Goal: Task Accomplishment & Management: Use online tool/utility

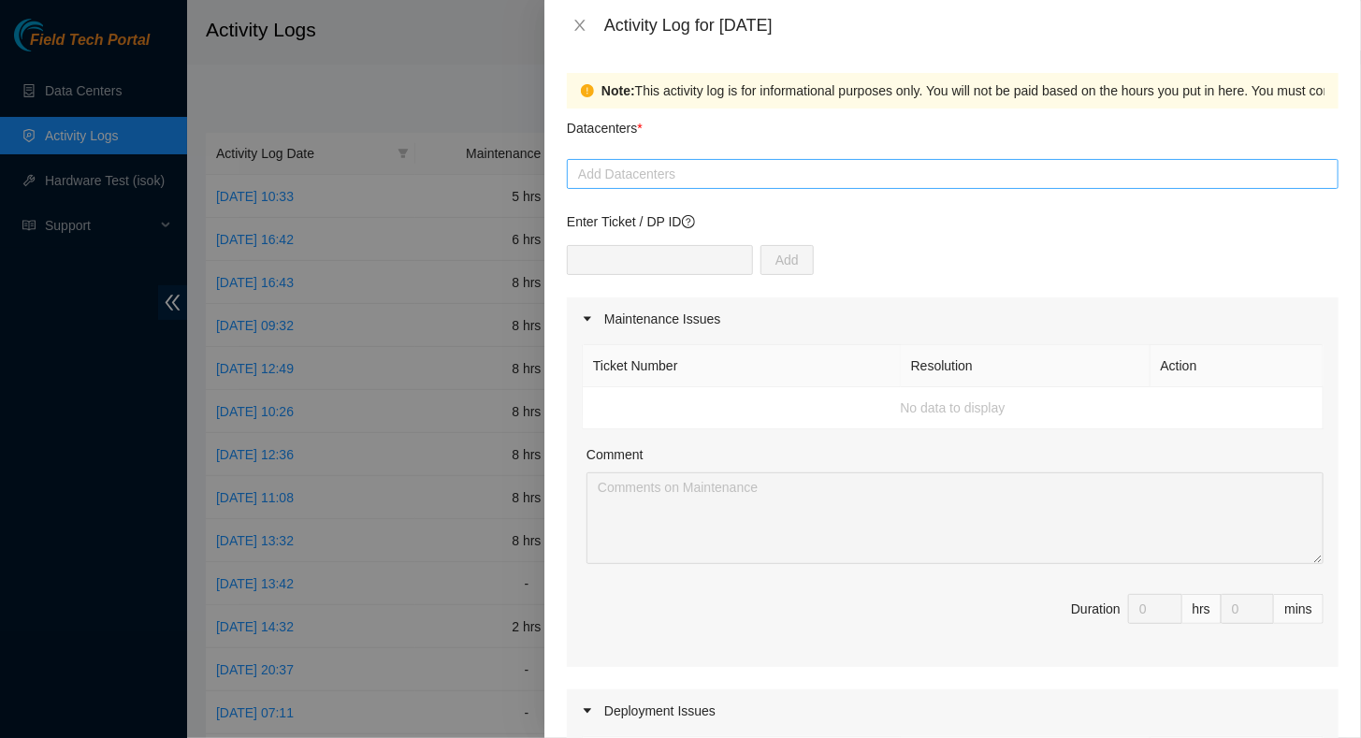
click at [653, 171] on div at bounding box center [952, 174] width 762 height 22
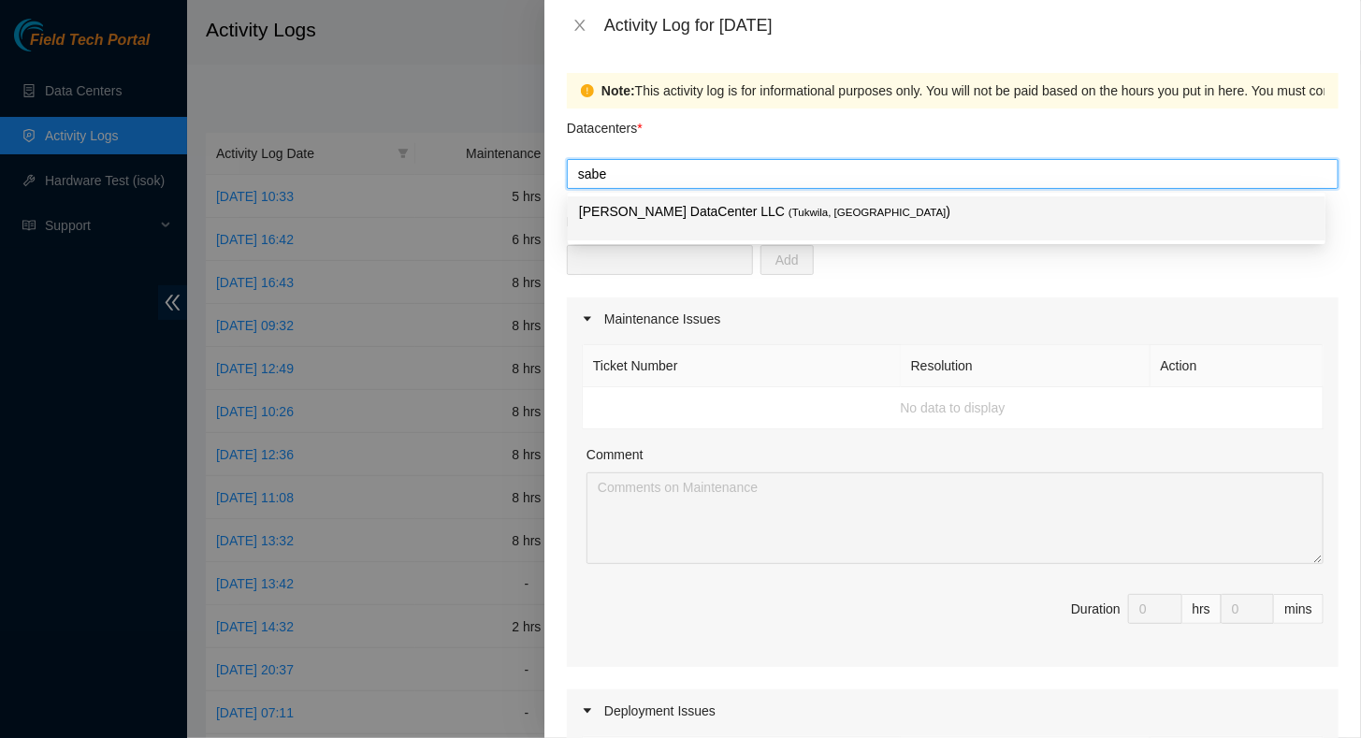
type input "[PERSON_NAME]"
click at [681, 203] on p "[PERSON_NAME] DataCenter LLC ( [GEOGRAPHIC_DATA], [GEOGRAPHIC_DATA] )" at bounding box center [946, 212] width 735 height 22
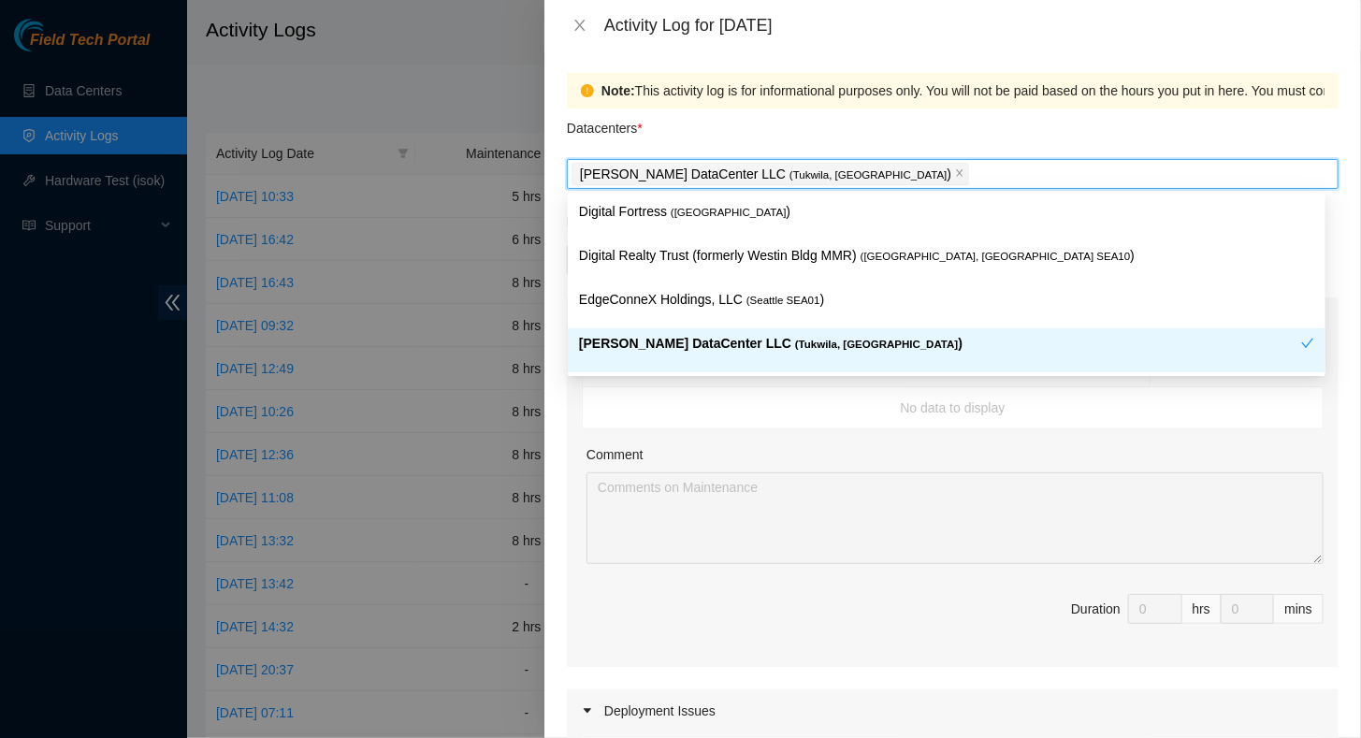
click at [744, 454] on div "Comment" at bounding box center [954, 458] width 737 height 28
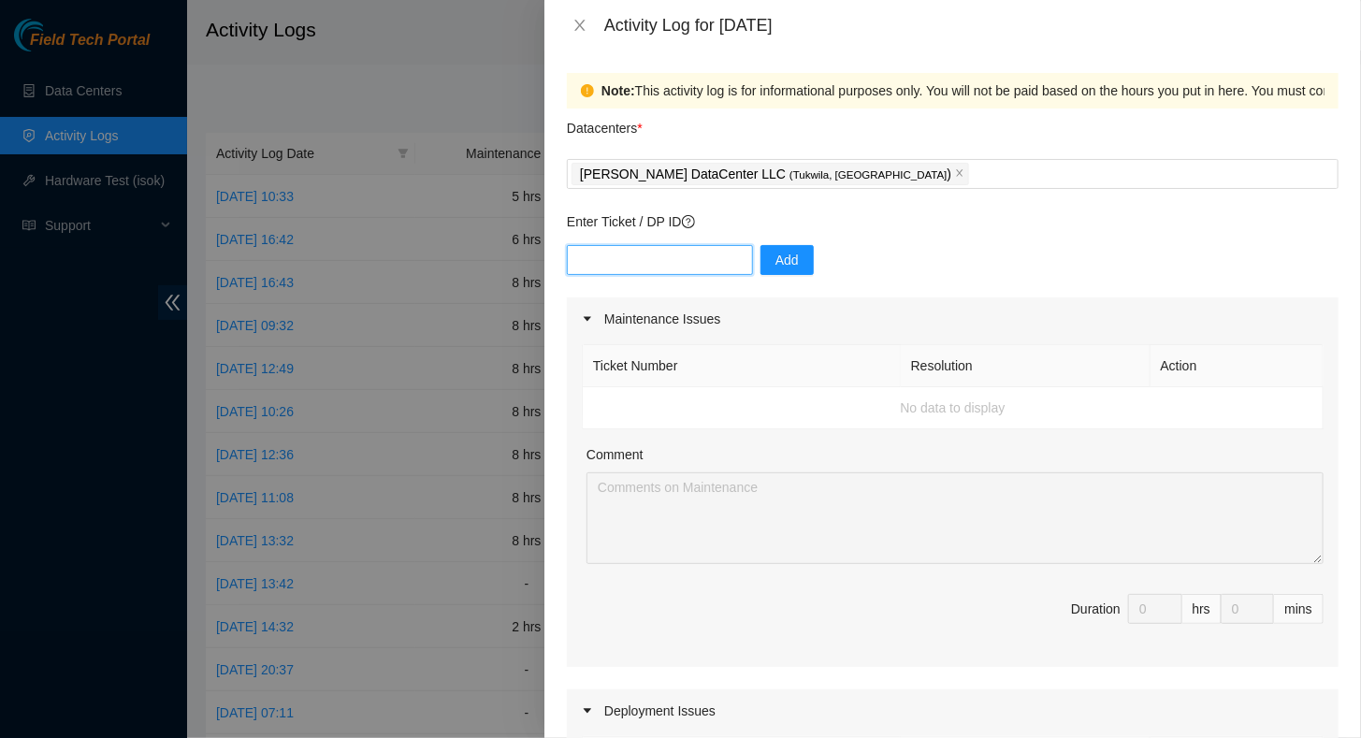
drag, startPoint x: 647, startPoint y: 263, endPoint x: 661, endPoint y: 257, distance: 15.1
click at [648, 262] on input "text" at bounding box center [660, 260] width 186 height 30
type input "dp79240"
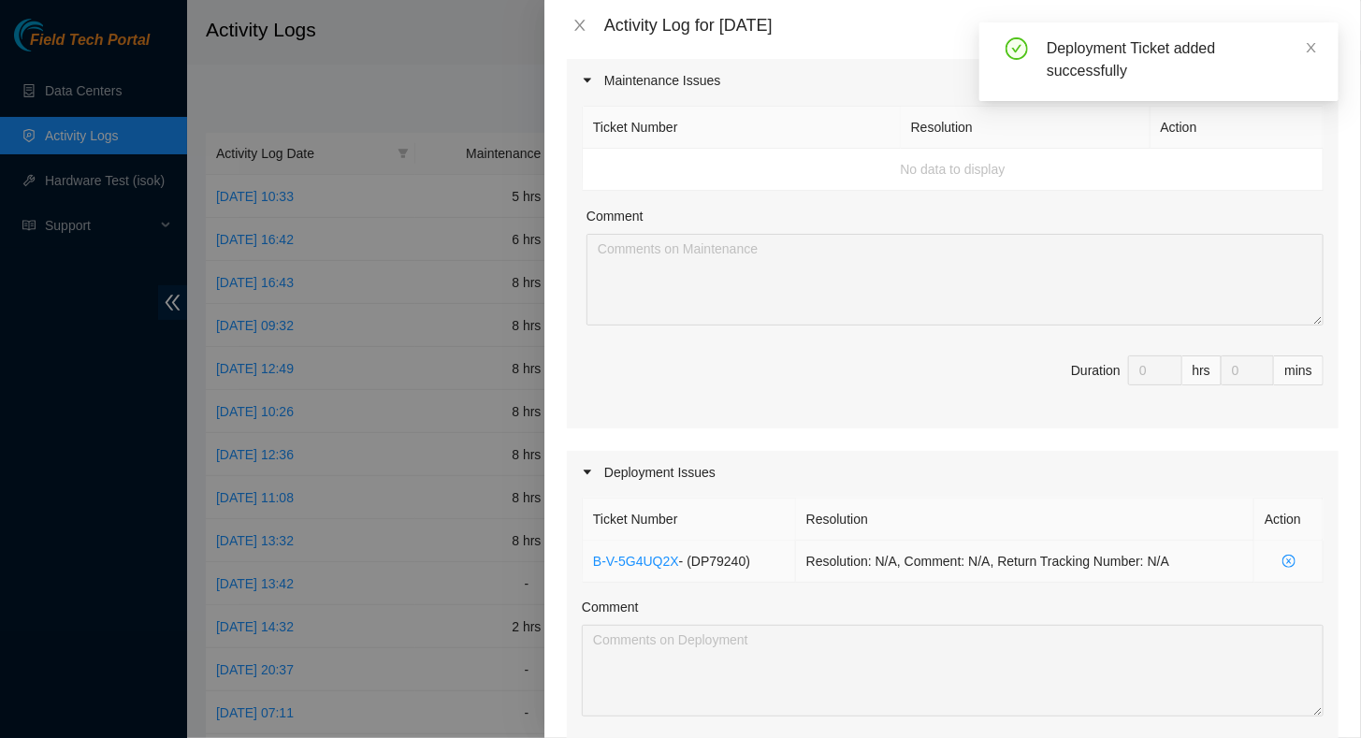
scroll to position [281, 0]
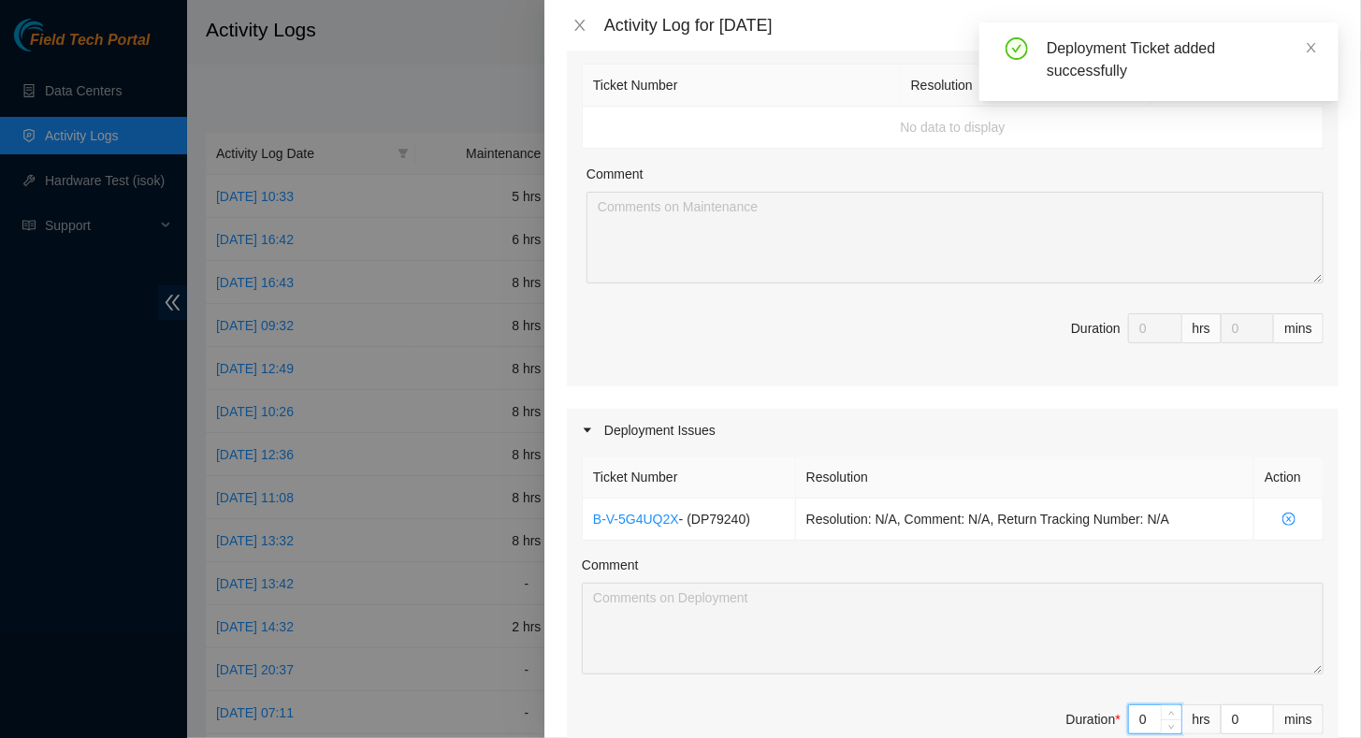
drag, startPoint x: 1134, startPoint y: 719, endPoint x: 1075, endPoint y: 713, distance: 60.2
click at [1085, 714] on span "Duration * 0 hrs 0 mins" at bounding box center [953, 730] width 742 height 52
type input "3"
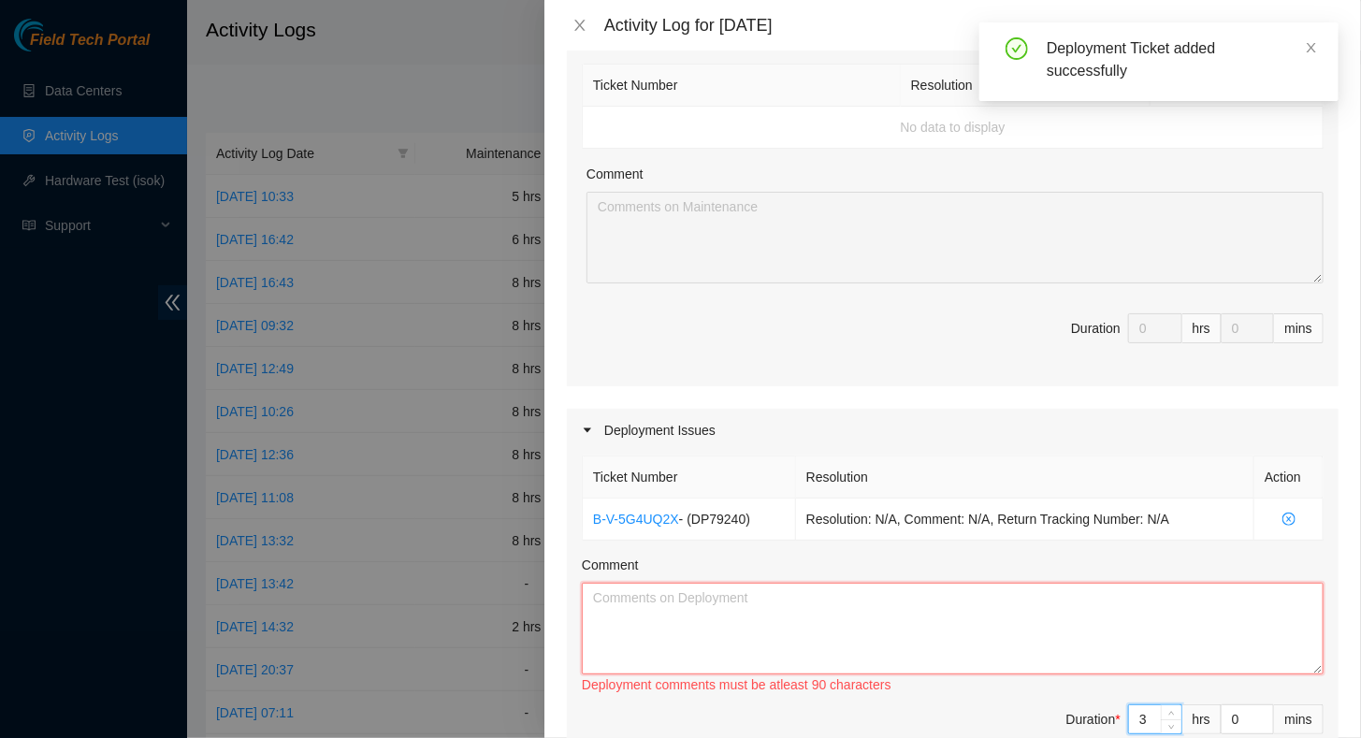
click at [722, 606] on textarea "Comment" at bounding box center [953, 629] width 742 height 92
drag, startPoint x: 1139, startPoint y: 720, endPoint x: 1066, endPoint y: 709, distance: 73.8
click at [1066, 709] on span "Duration * 3 hrs 0 mins" at bounding box center [953, 730] width 742 height 52
type input "2"
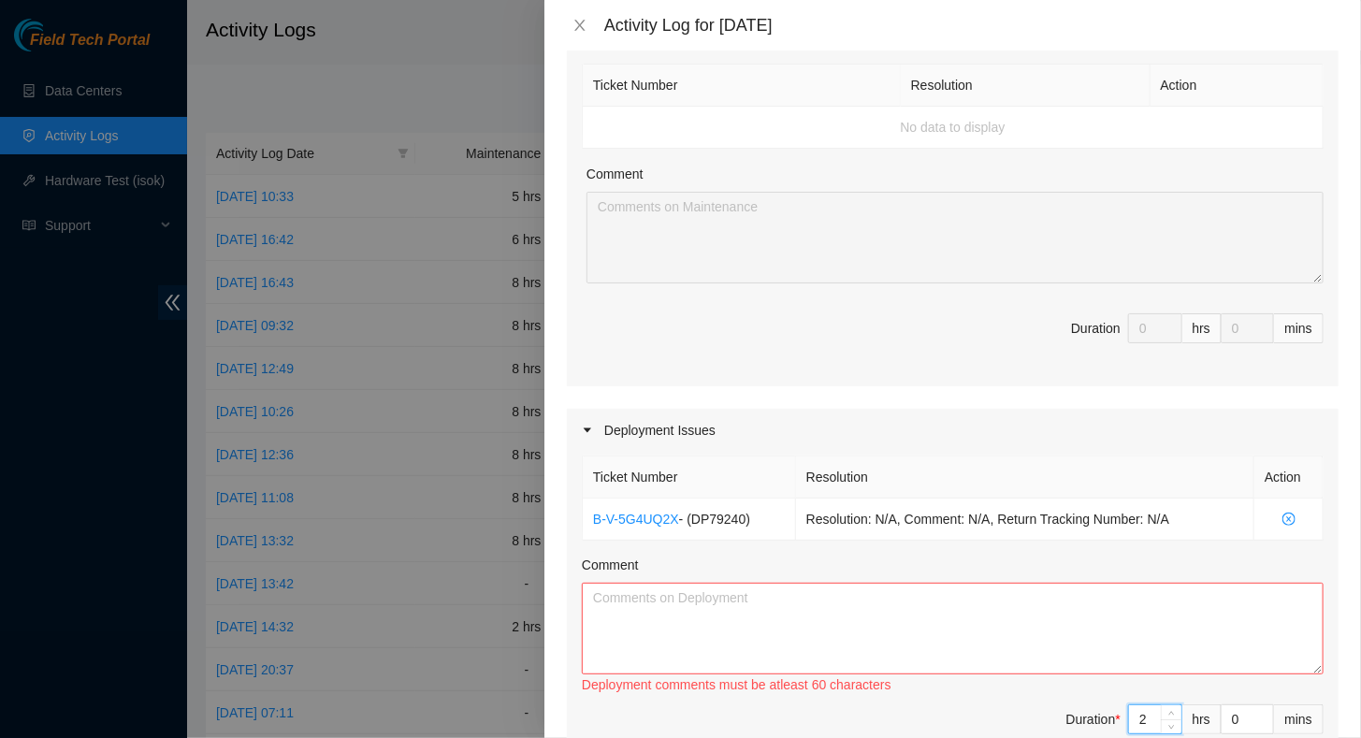
type input "2"
click at [848, 634] on textarea "Comment" at bounding box center [953, 629] width 742 height 92
paste textarea "Ran fiber line (followed fiber hygiene practices) in S4203.R0220-R0219 with Net…"
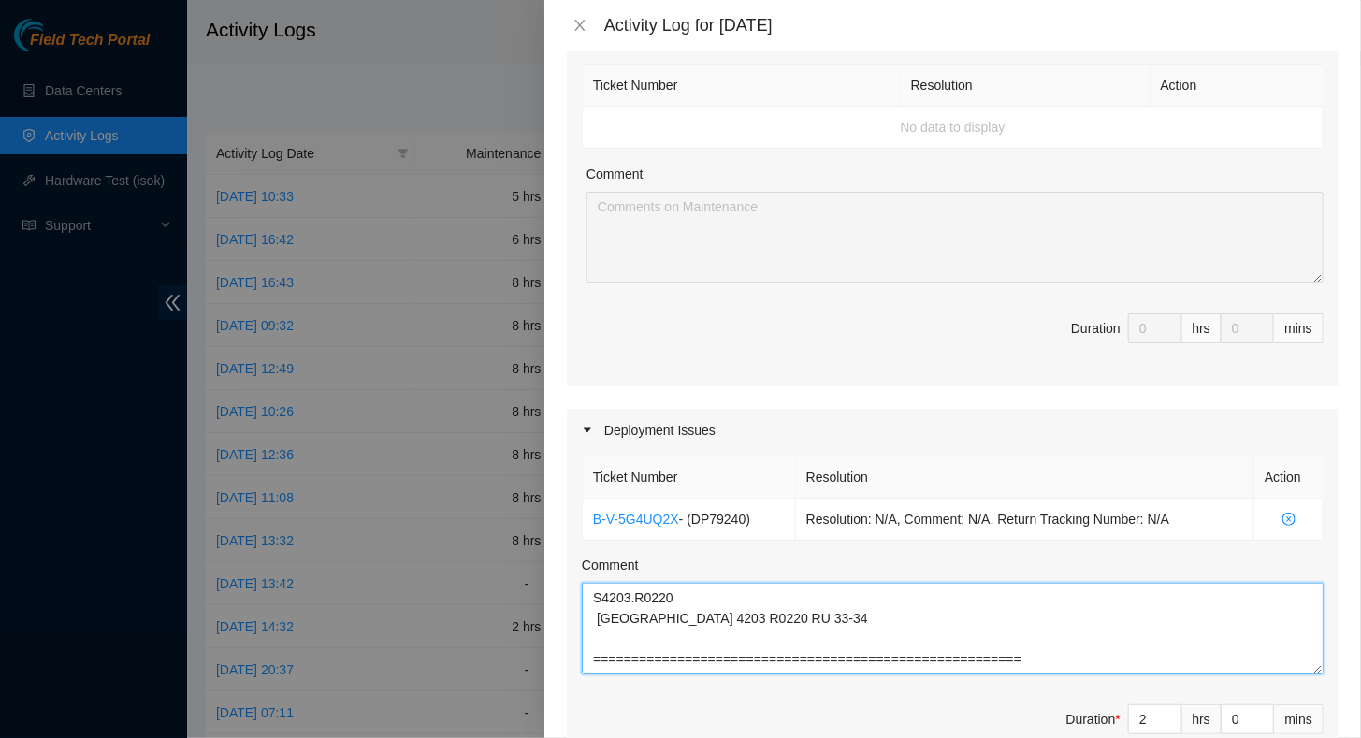
scroll to position [200, 0]
click at [592, 660] on textarea "Ran fiber line (followed fiber hygiene practices) in S4203.R0220-R0219 with Net…" at bounding box center [953, 629] width 742 height 92
click at [685, 661] on textarea "Ran fiber line (followed fiber hygiene practices) in S4203.R0220-R0219 with Net…" at bounding box center [953, 629] width 742 height 92
click at [988, 663] on textarea "Ran fiber line (followed fiber hygiene practices) in S4203.R0220-R0219 with Net…" at bounding box center [953, 629] width 742 height 92
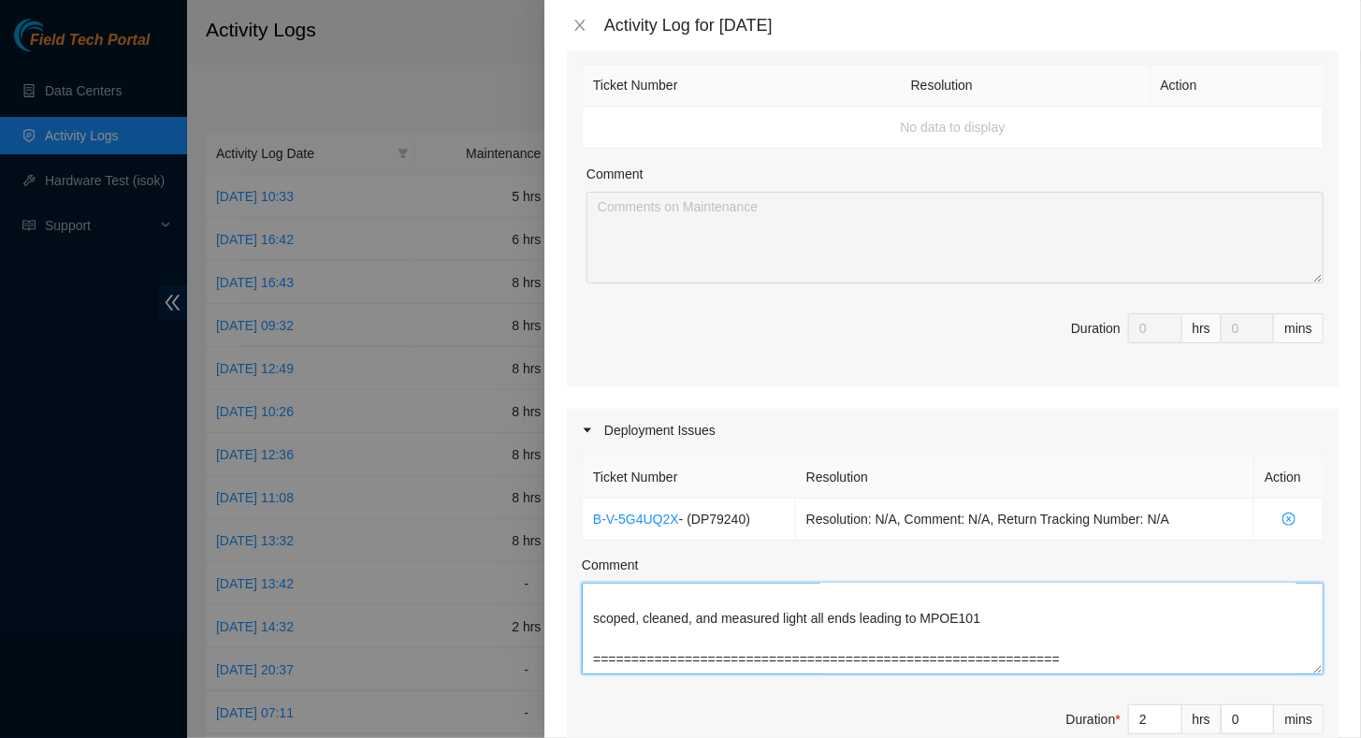
type textarea "Ran fiber line (followed fiber hygiene practices) in S4203.R0220-R0219 with Net…"
drag, startPoint x: 800, startPoint y: 286, endPoint x: 819, endPoint y: 287, distance: 18.7
click at [800, 288] on div "Ticket Number Resolution Action No data to display Comment Duration 0 hrs 0 mins" at bounding box center [953, 223] width 772 height 326
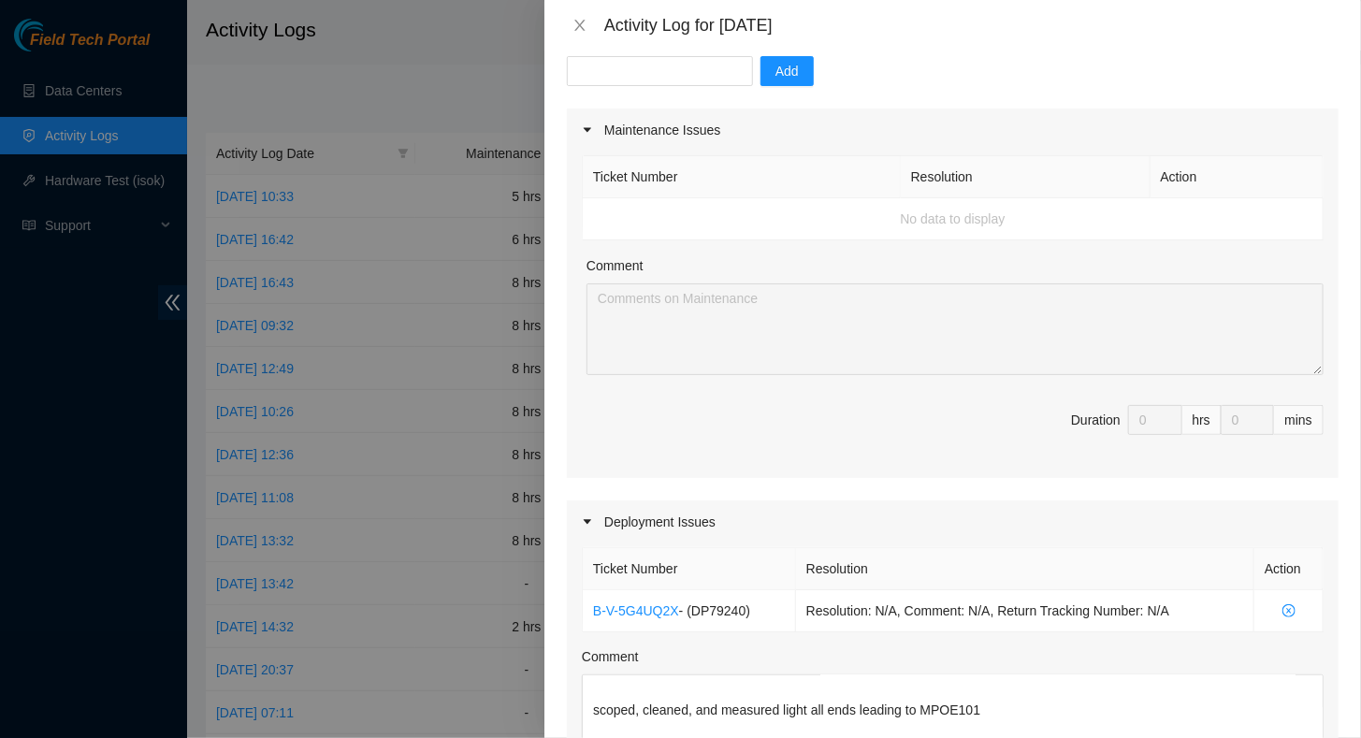
scroll to position [0, 0]
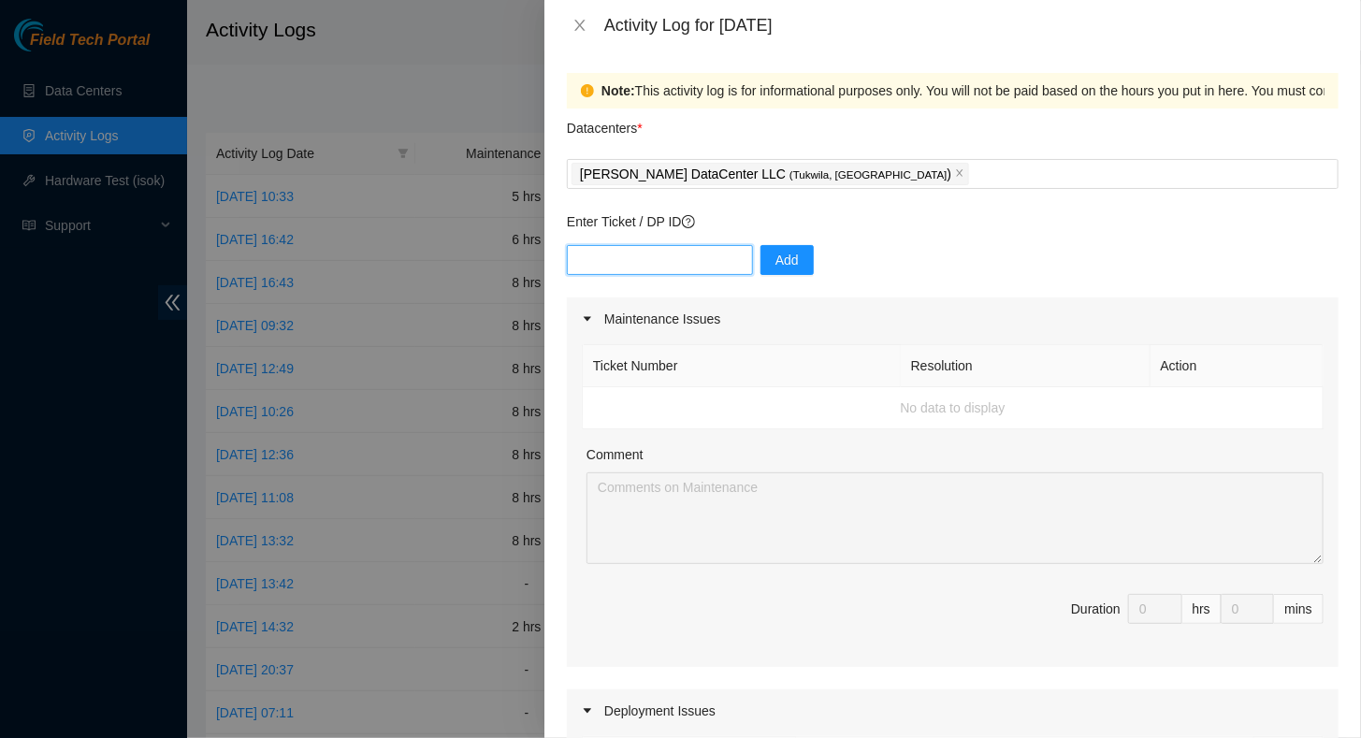
click at [615, 262] on input "text" at bounding box center [660, 260] width 186 height 30
click at [1004, 222] on p "Enter Ticket / DP ID" at bounding box center [953, 221] width 772 height 21
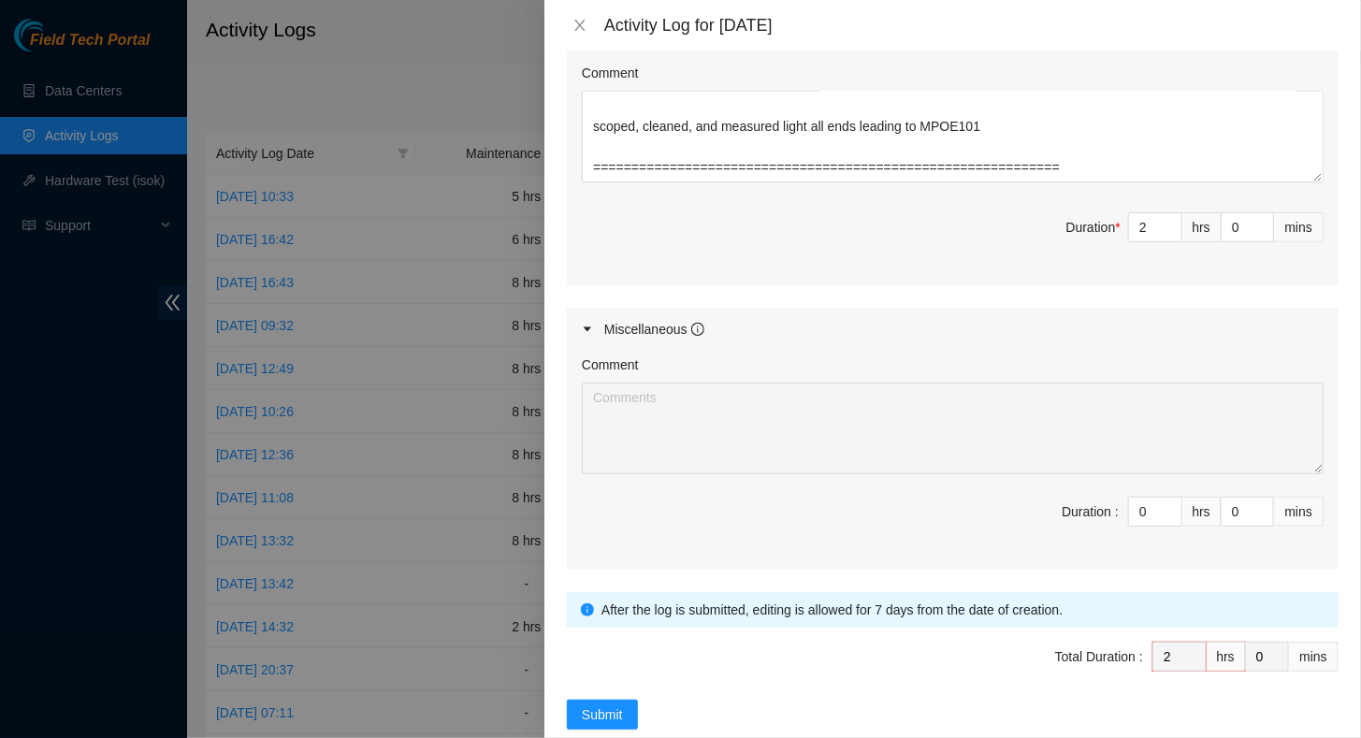
scroll to position [801, 0]
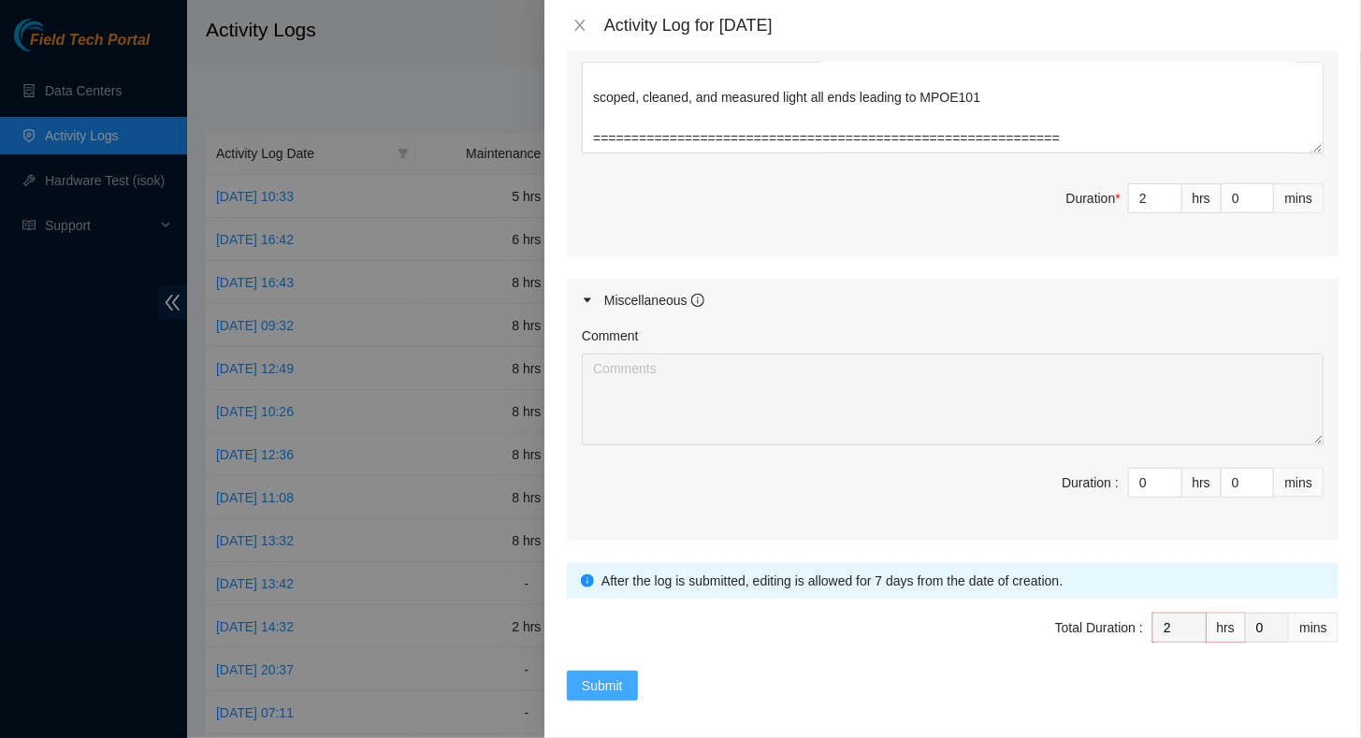
click at [615, 671] on button "Submit" at bounding box center [602, 686] width 71 height 30
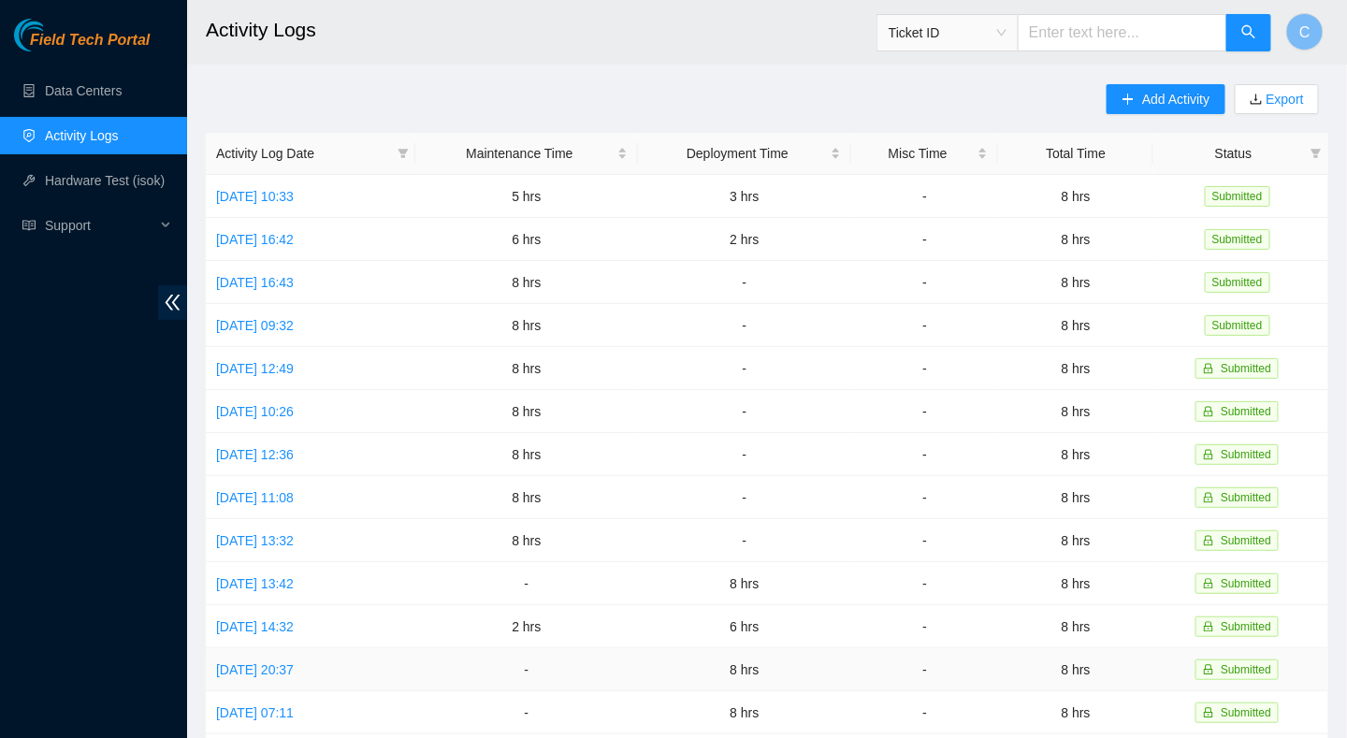
click at [612, 665] on td "-" at bounding box center [526, 669] width 222 height 43
click at [280, 193] on link "[DATE] 06:36" at bounding box center [255, 196] width 78 height 15
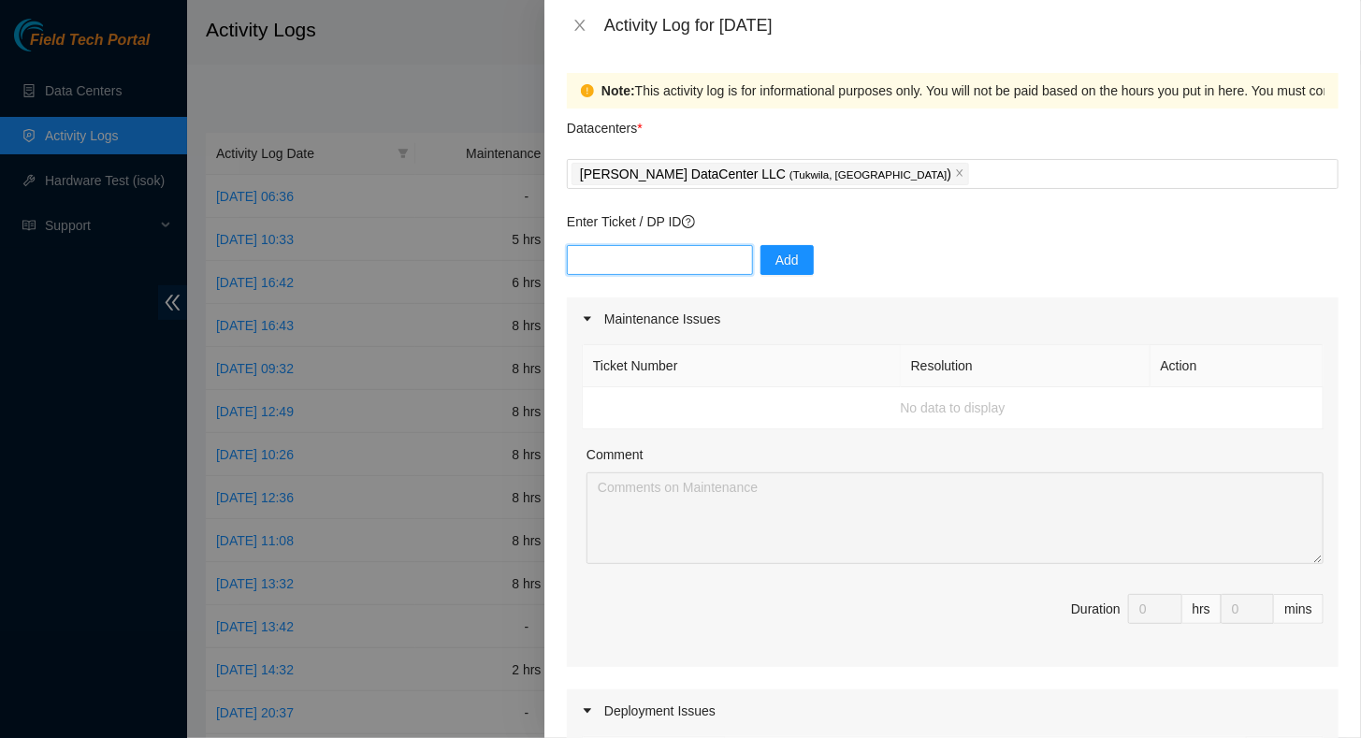
click at [603, 267] on input "text" at bounding box center [660, 260] width 186 height 30
paste input "B-W-13W4O14"
type input "B-W-13W4O14"
click at [775, 261] on span "Add" at bounding box center [786, 260] width 23 height 21
click at [939, 43] on div "Activity Log for [DATE]" at bounding box center [952, 25] width 816 height 50
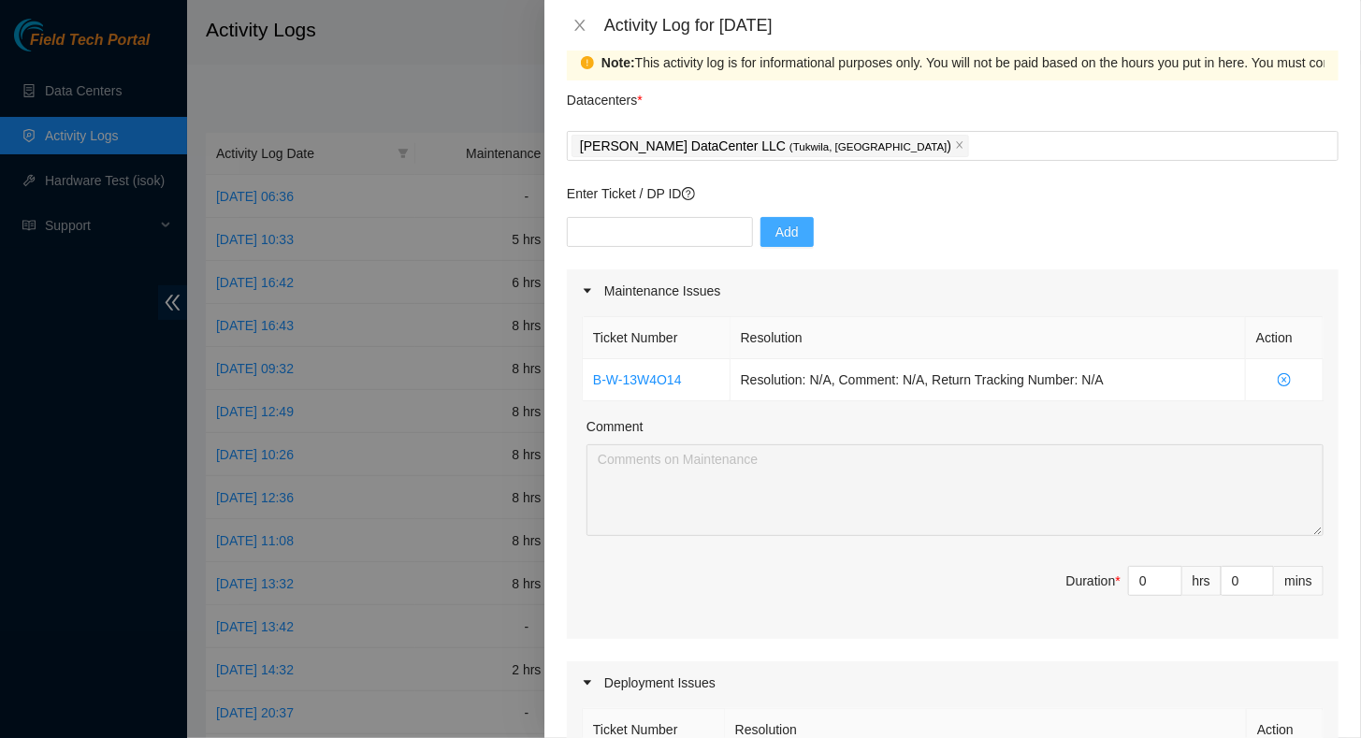
scroll to position [94, 0]
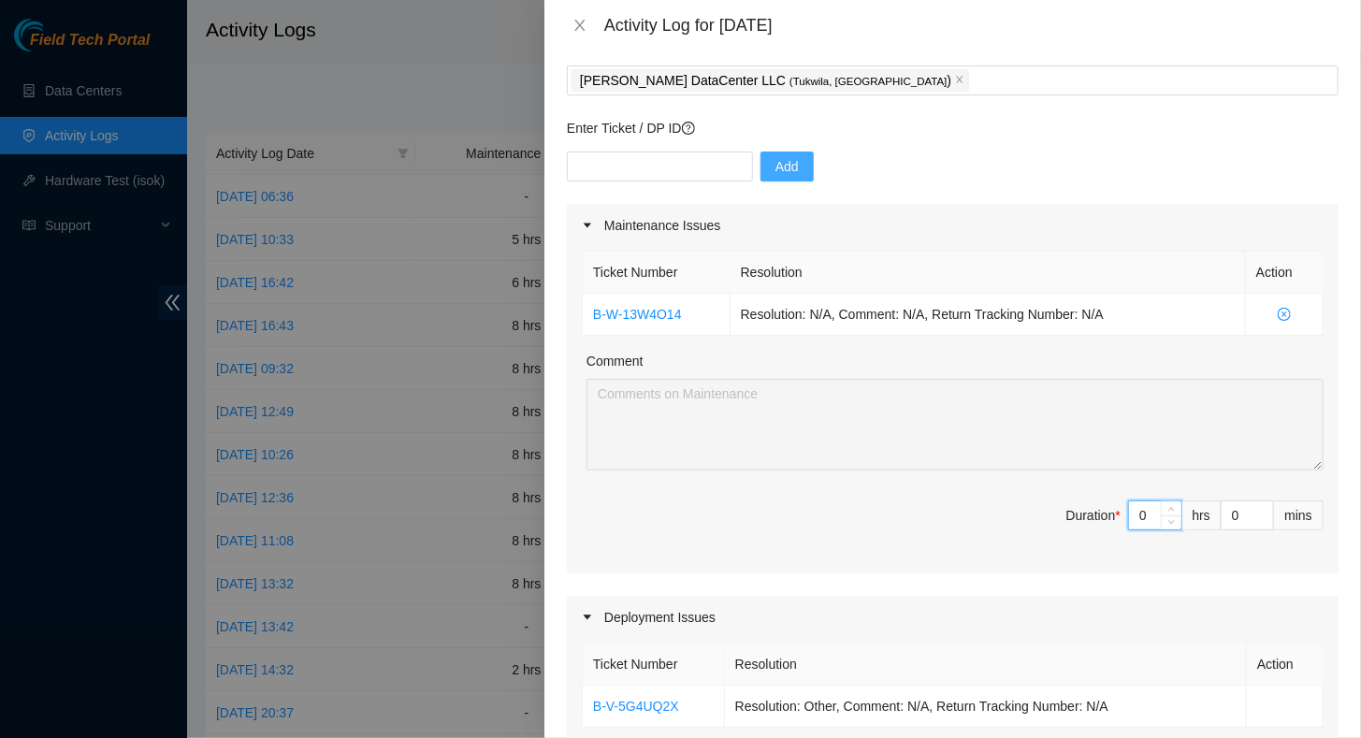
drag, startPoint x: 1129, startPoint y: 509, endPoint x: 1098, endPoint y: 514, distance: 31.4
click at [1098, 514] on span "Duration * 0 hrs 0 mins" at bounding box center [953, 526] width 742 height 52
type input "6"
type input "8"
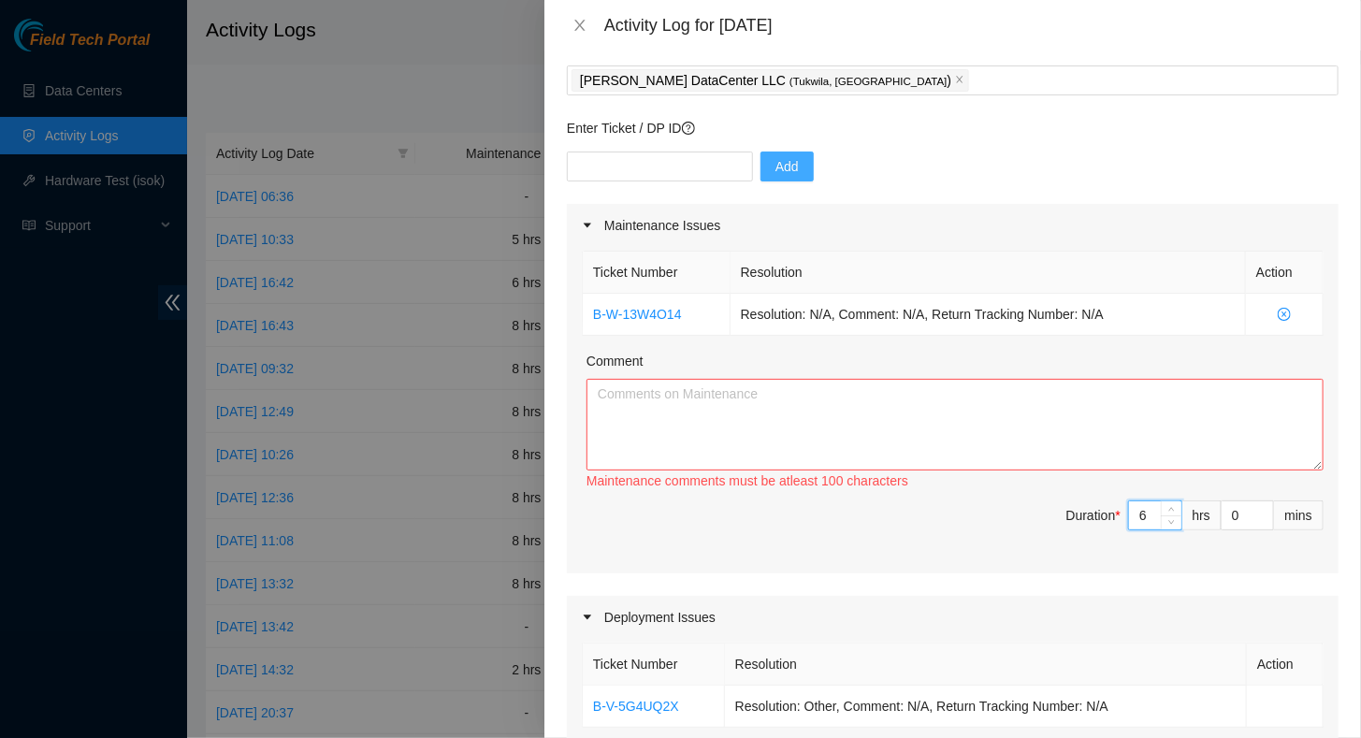
type input "6"
click at [850, 393] on textarea "Comment" at bounding box center [954, 425] width 737 height 92
paste textarea "Multiple down ports on leaf switch, please work with Network Connectivity to br…"
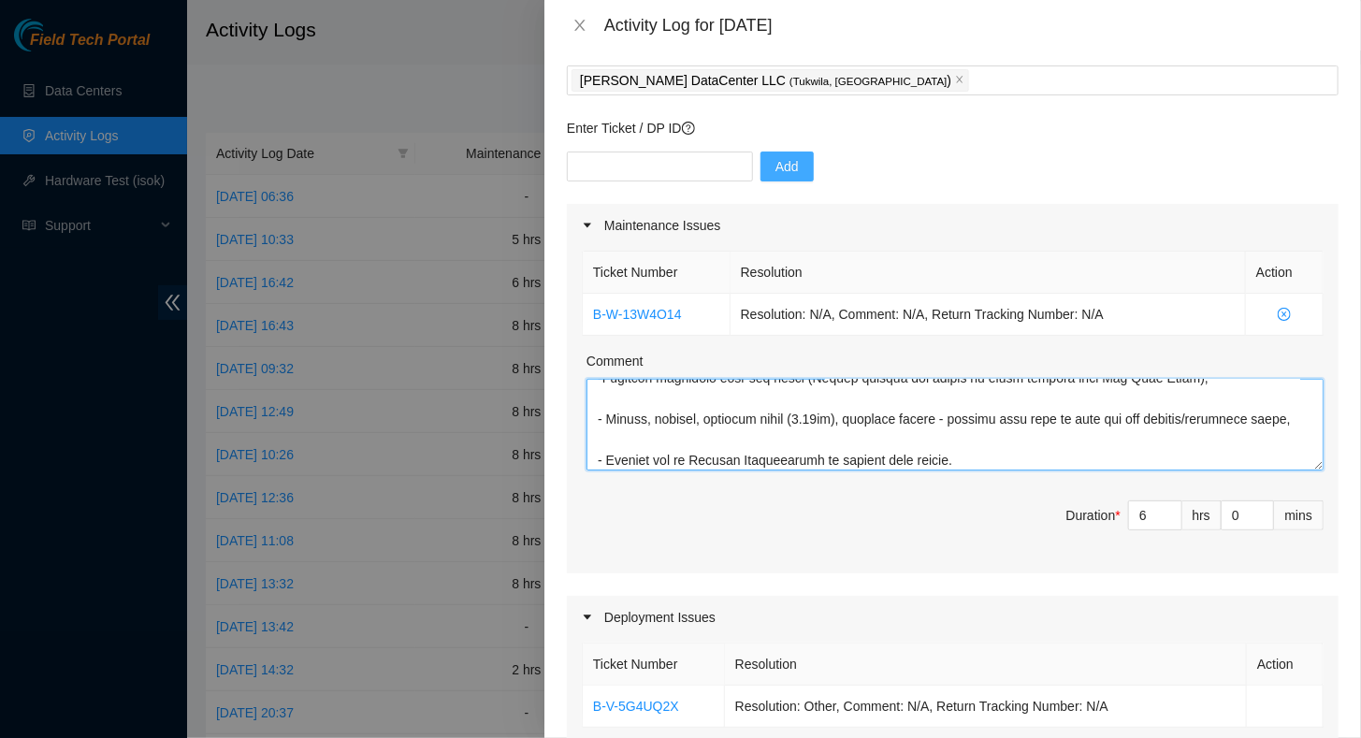
scroll to position [449, 0]
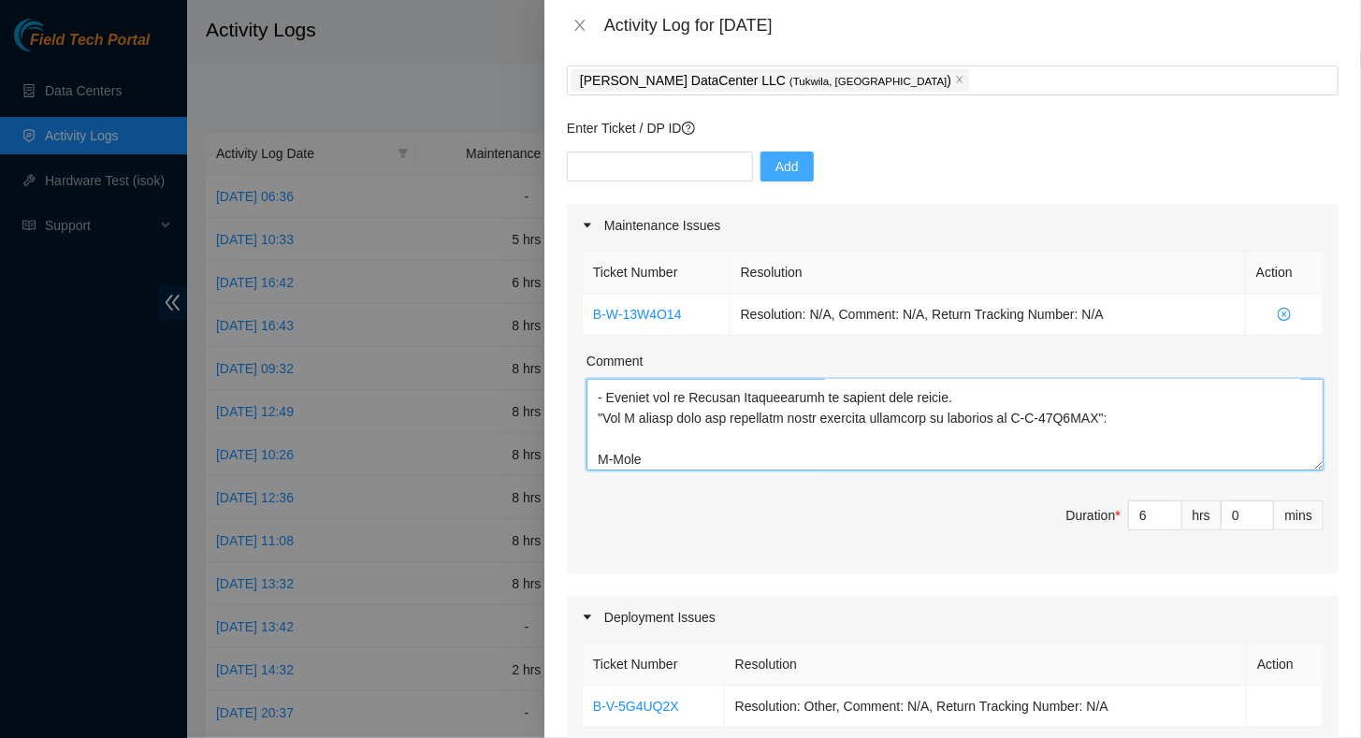
drag, startPoint x: 1012, startPoint y: 434, endPoint x: 1090, endPoint y: 436, distance: 78.6
click at [1090, 436] on textarea "Comment" at bounding box center [954, 425] width 737 height 92
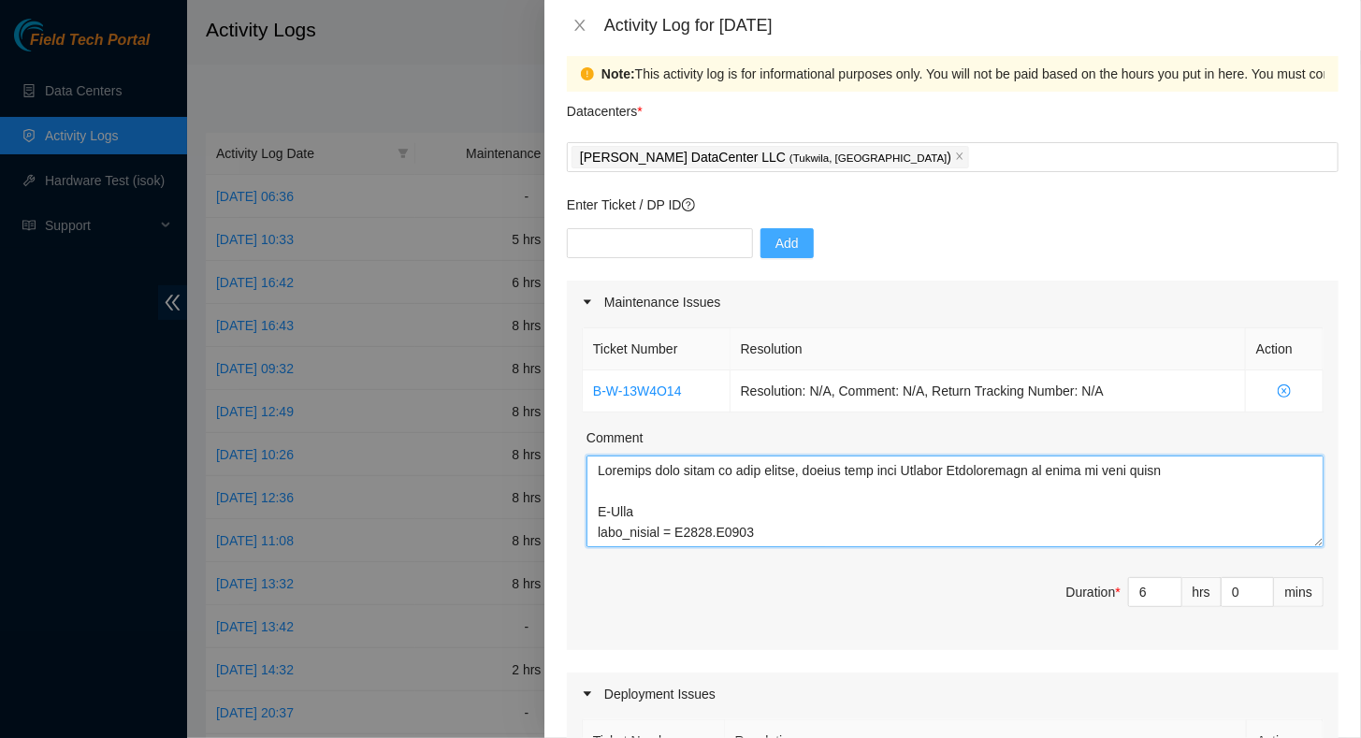
scroll to position [0, 0]
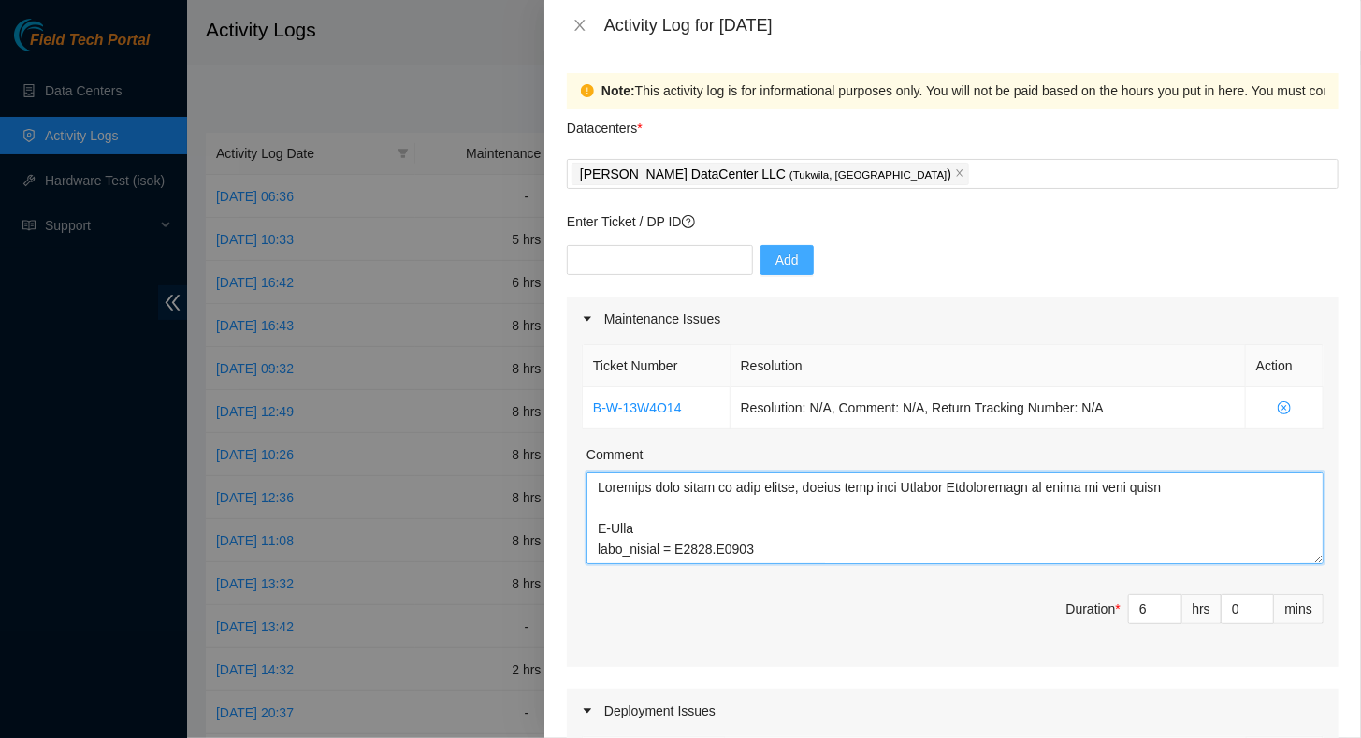
click at [600, 489] on textarea "Comment" at bounding box center [954, 518] width 737 height 92
paste textarea "B-W-16D6ZFA"
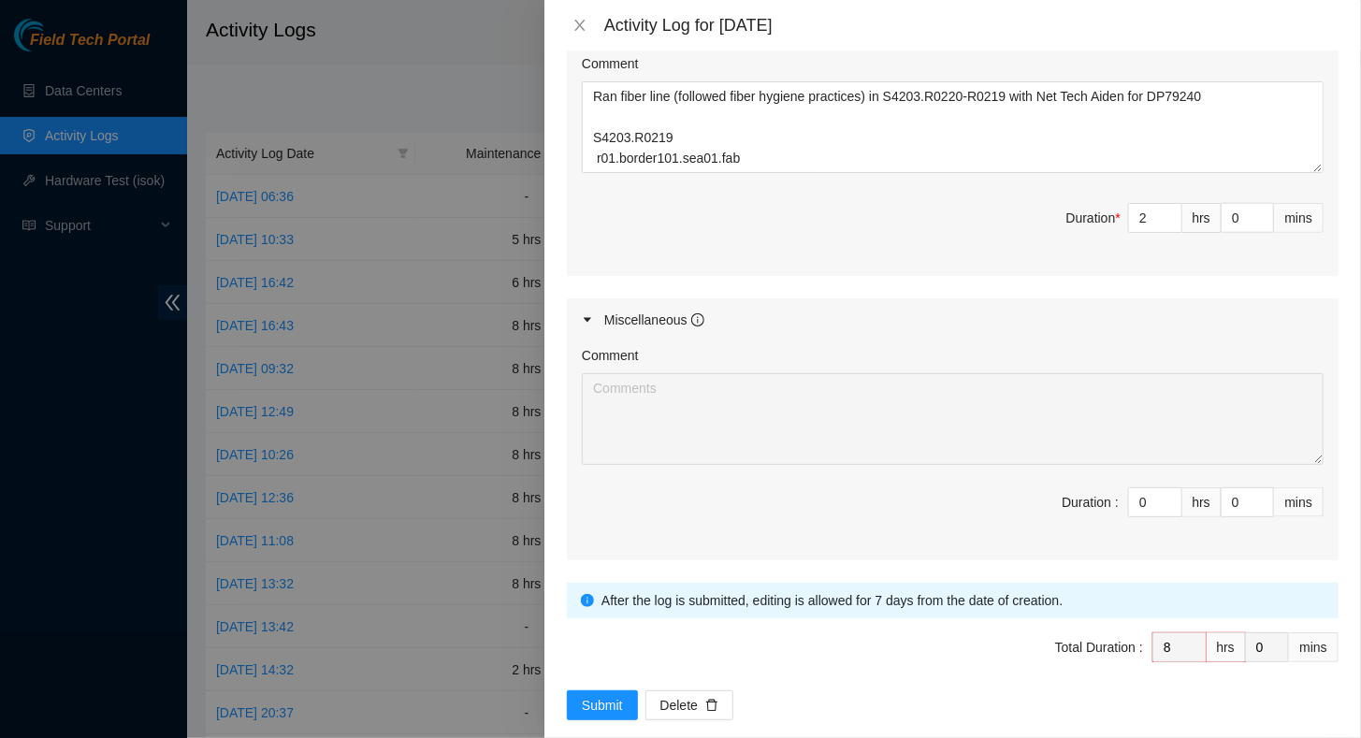
scroll to position [801, 0]
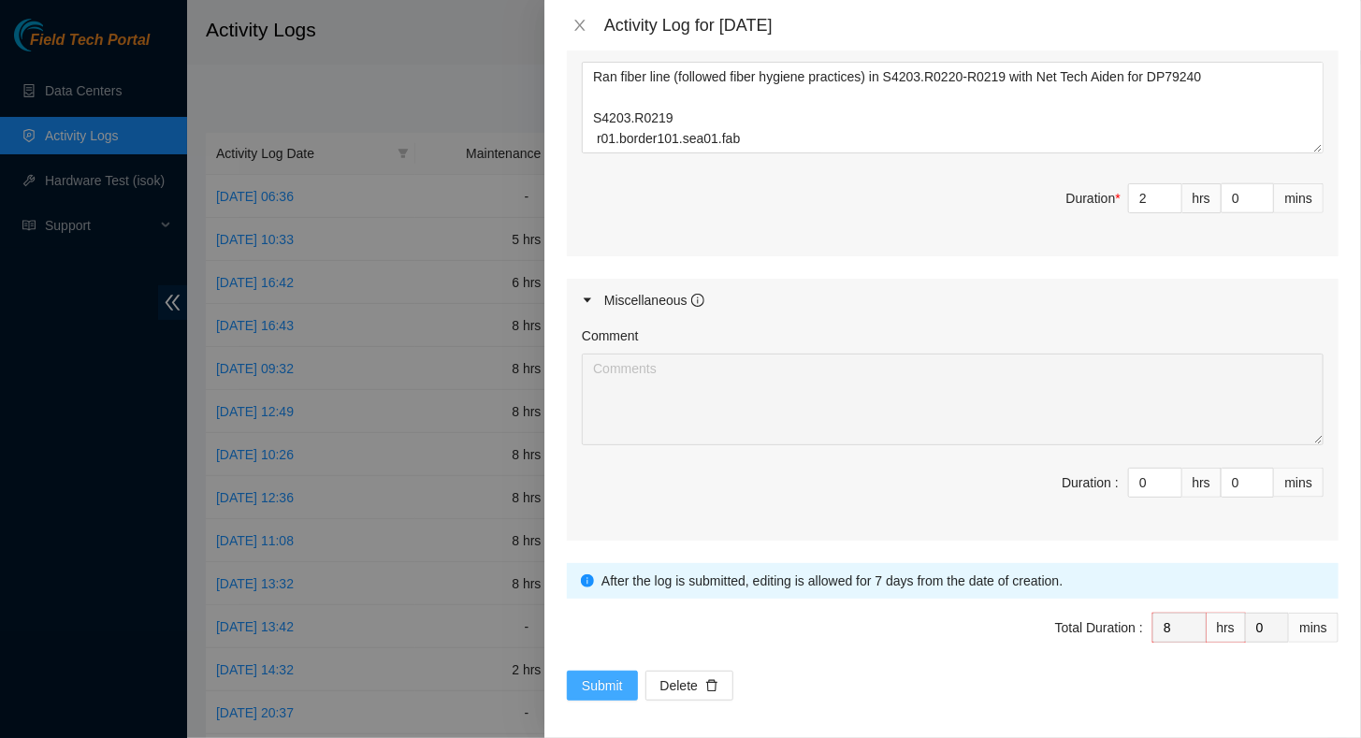
type textarea "B-W-16D6ZFA - ticket was retracted from field tech portal upon completion - was…"
click at [596, 681] on span "Submit" at bounding box center [602, 685] width 41 height 21
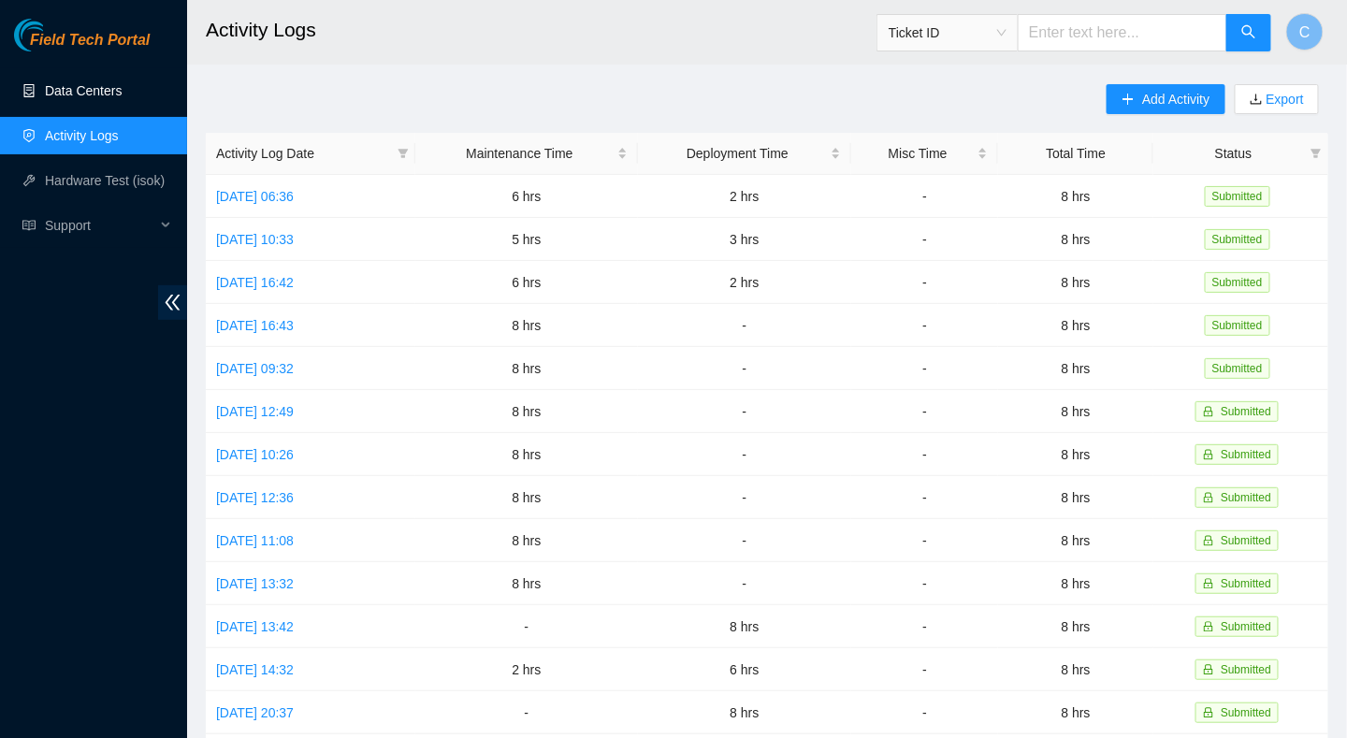
click at [79, 91] on link "Data Centers" at bounding box center [83, 90] width 77 height 15
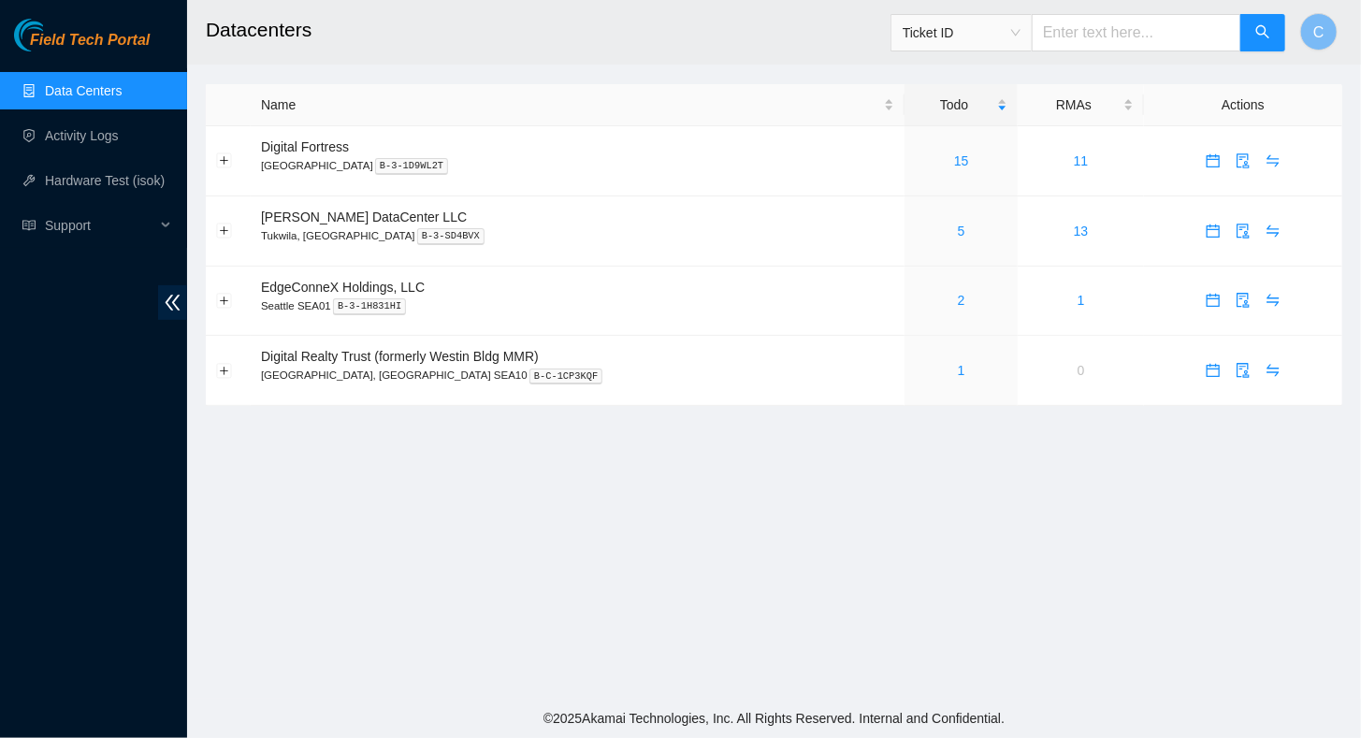
click at [64, 86] on link "Data Centers" at bounding box center [83, 90] width 77 height 15
click at [915, 221] on div "5" at bounding box center [961, 231] width 93 height 21
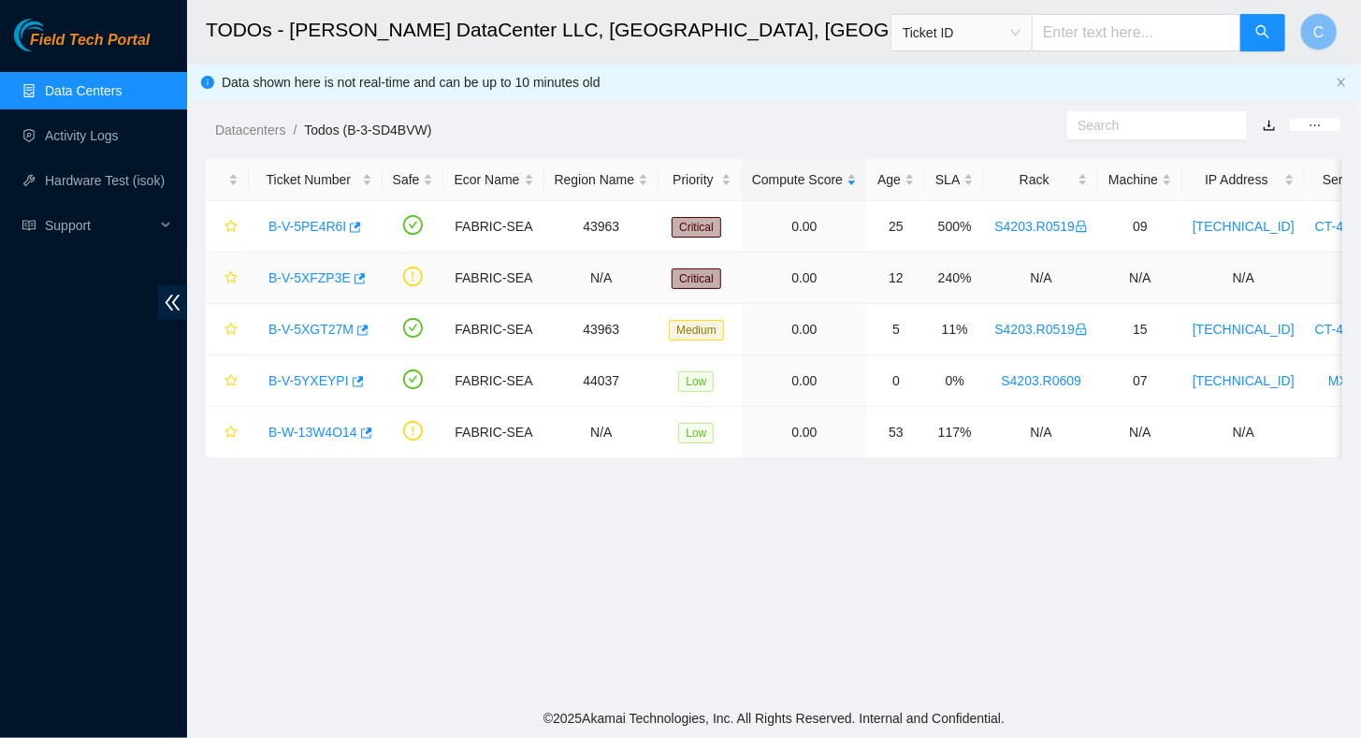
click at [305, 280] on link "B-V-5XFZP3E" at bounding box center [309, 277] width 82 height 15
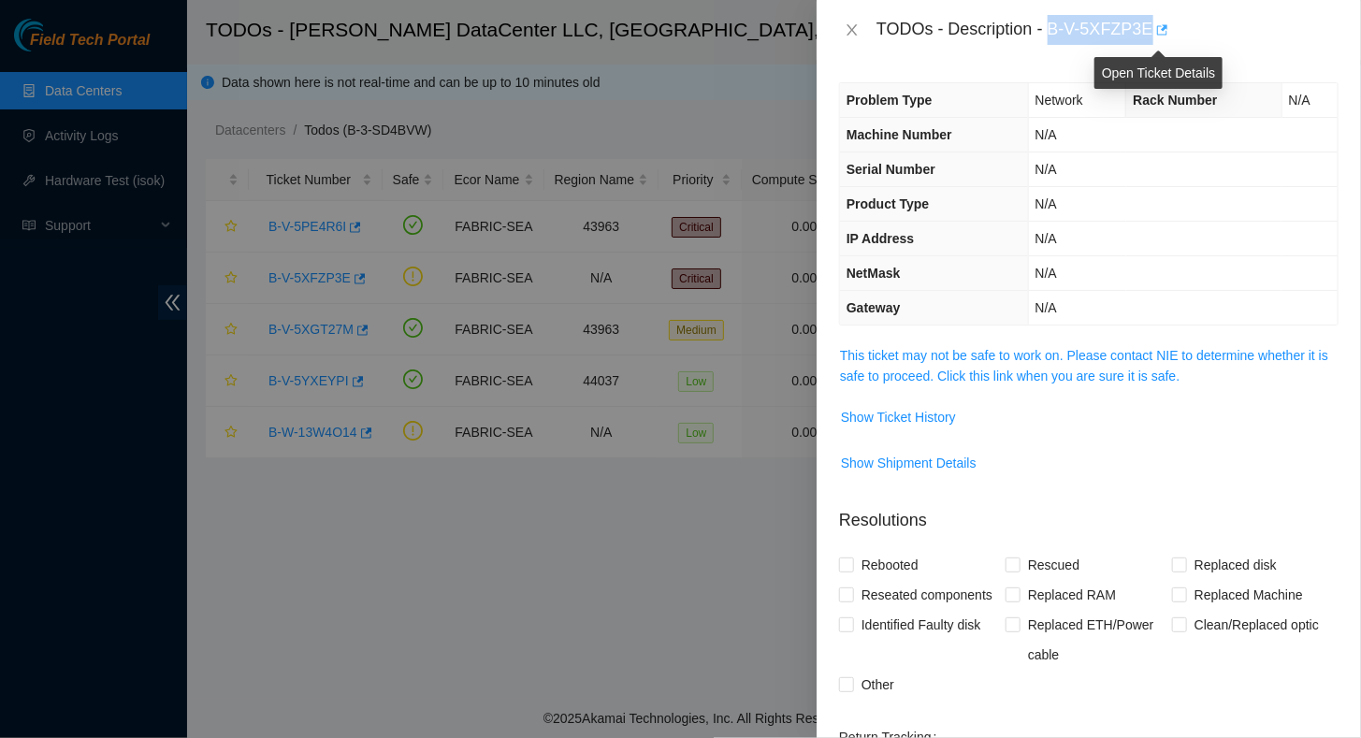
drag, startPoint x: 1047, startPoint y: 24, endPoint x: 1158, endPoint y: 37, distance: 111.1
click at [1158, 37] on div "TODOs - Description - B-V-5XFZP3E" at bounding box center [1107, 30] width 462 height 30
copy div "B-V-5XFZP3E"
click at [915, 418] on span "Show Ticket History" at bounding box center [898, 417] width 115 height 21
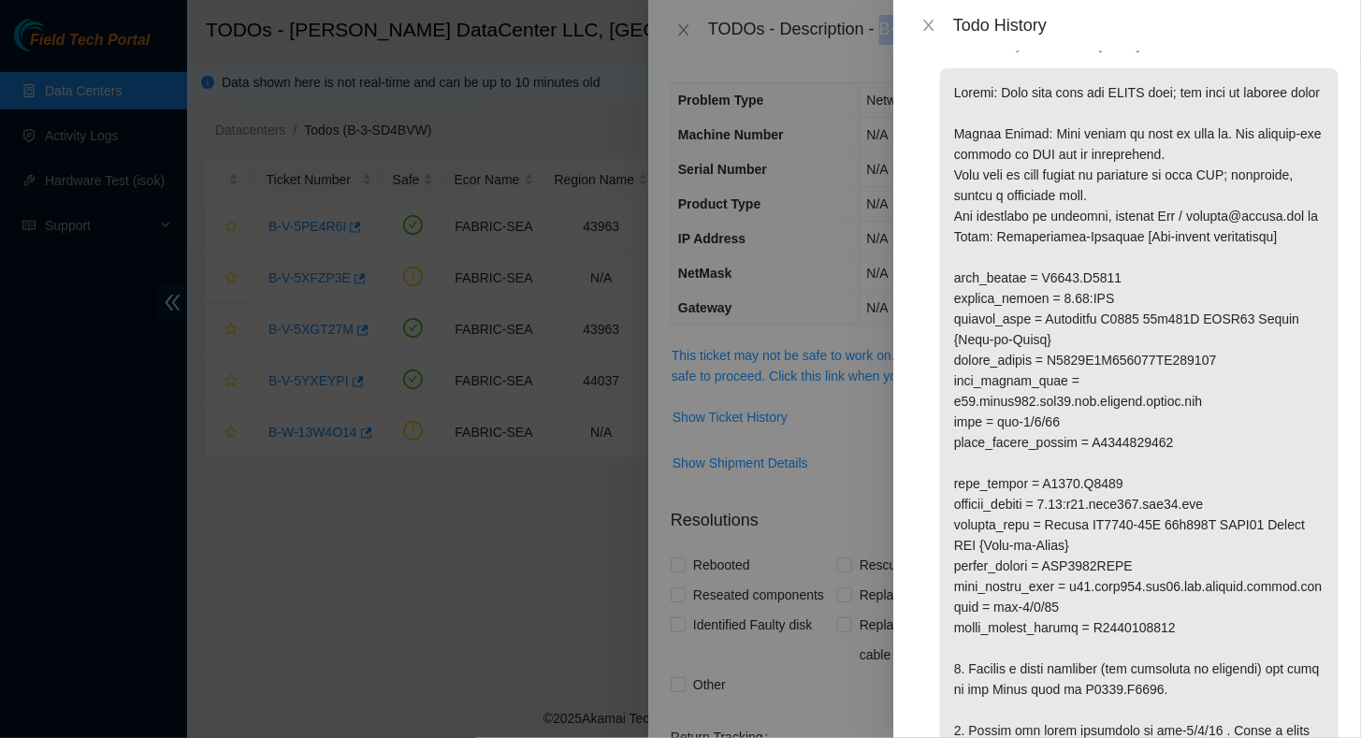
scroll to position [187, 0]
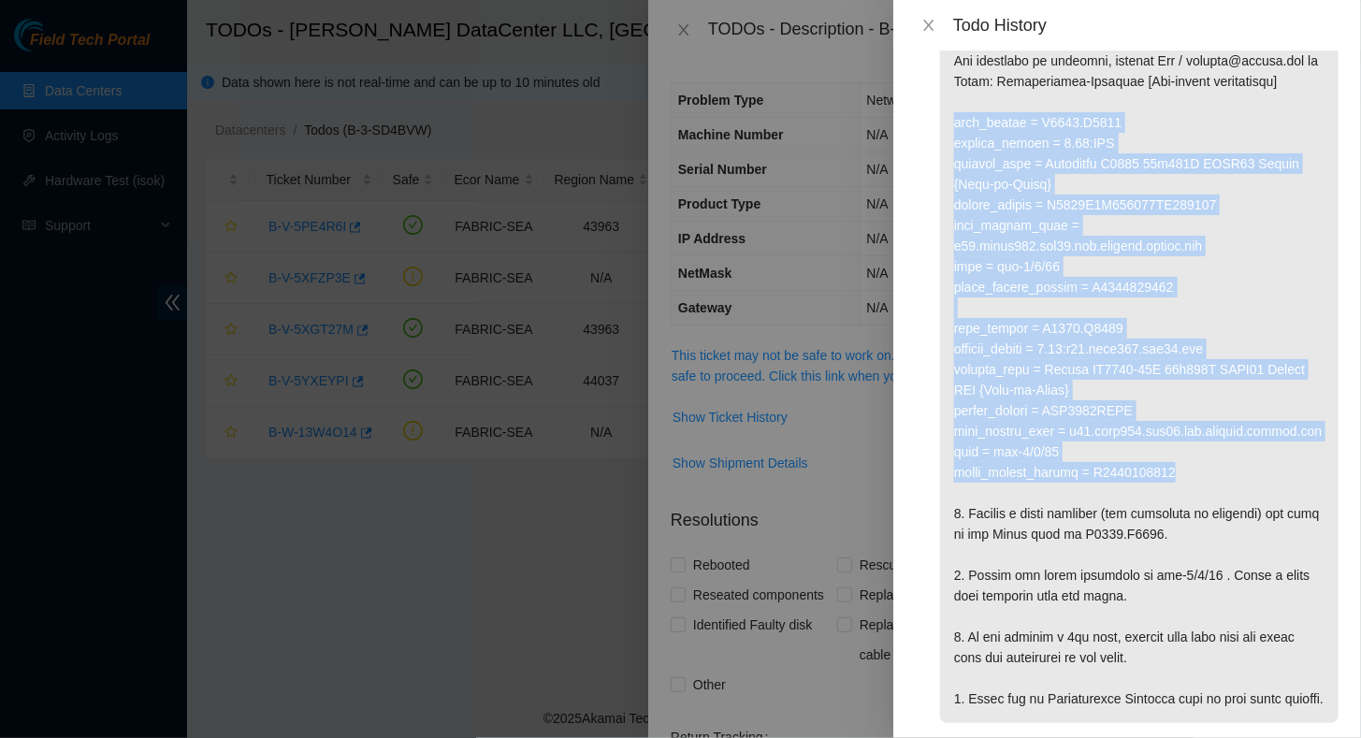
drag, startPoint x: 952, startPoint y: 161, endPoint x: 1224, endPoint y: 537, distance: 464.1
click at [1224, 537] on p at bounding box center [1139, 318] width 398 height 810
copy p "rack_number = S4203.R0217 machine_number = 0.06:RTR product_name = Celestica D6…"
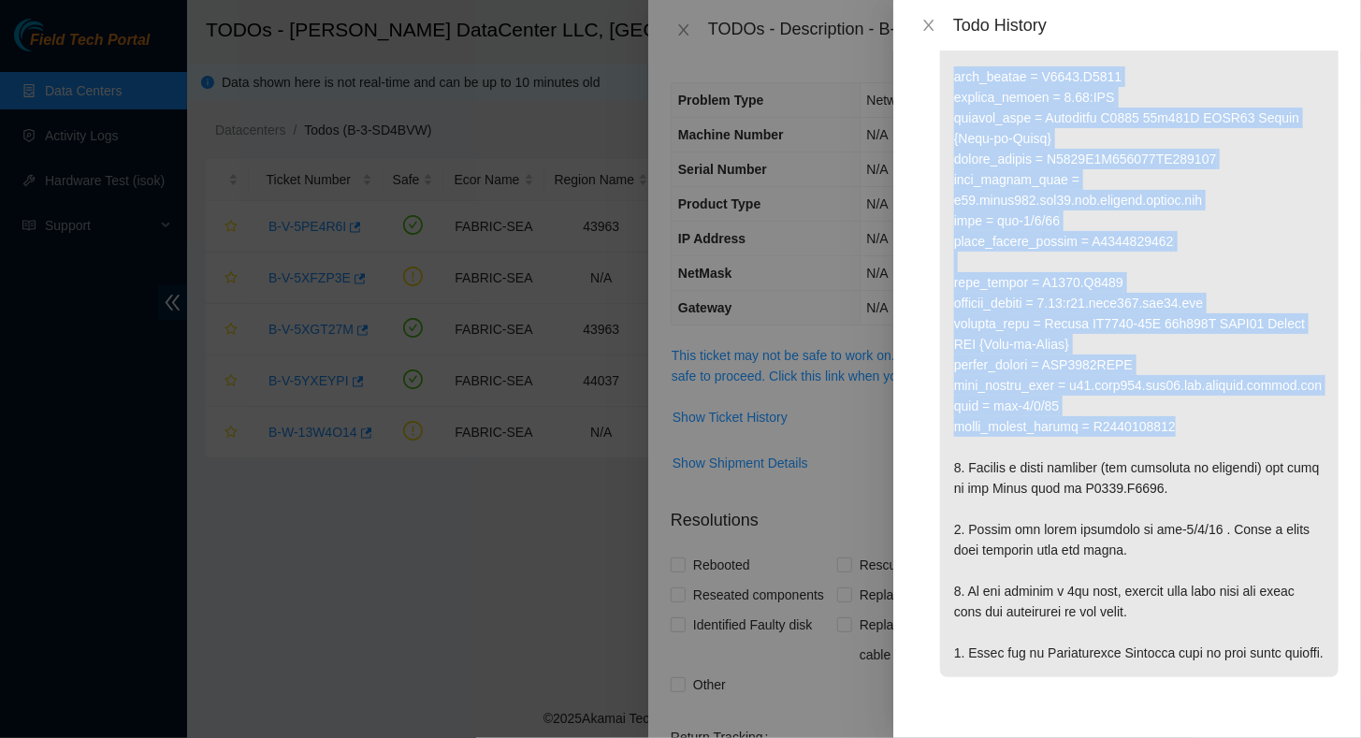
scroll to position [314, 0]
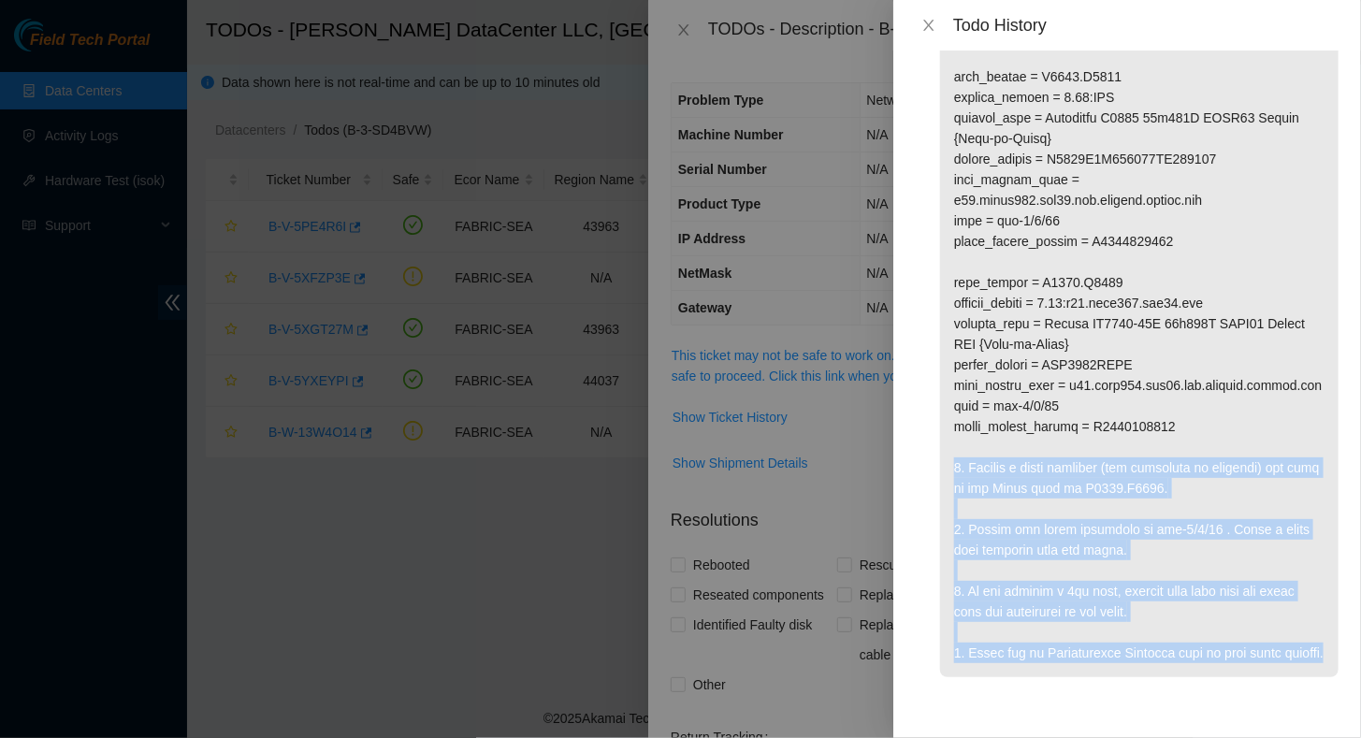
drag, startPoint x: 951, startPoint y: 444, endPoint x: 1141, endPoint y: 649, distance: 279.3
click at [1141, 649] on p at bounding box center [1139, 272] width 398 height 810
copy p "1. Prepare a fiber loopback (two loopbacks if possible) and head to the Spine s…"
click at [933, 21] on icon "close" at bounding box center [928, 25] width 15 height 15
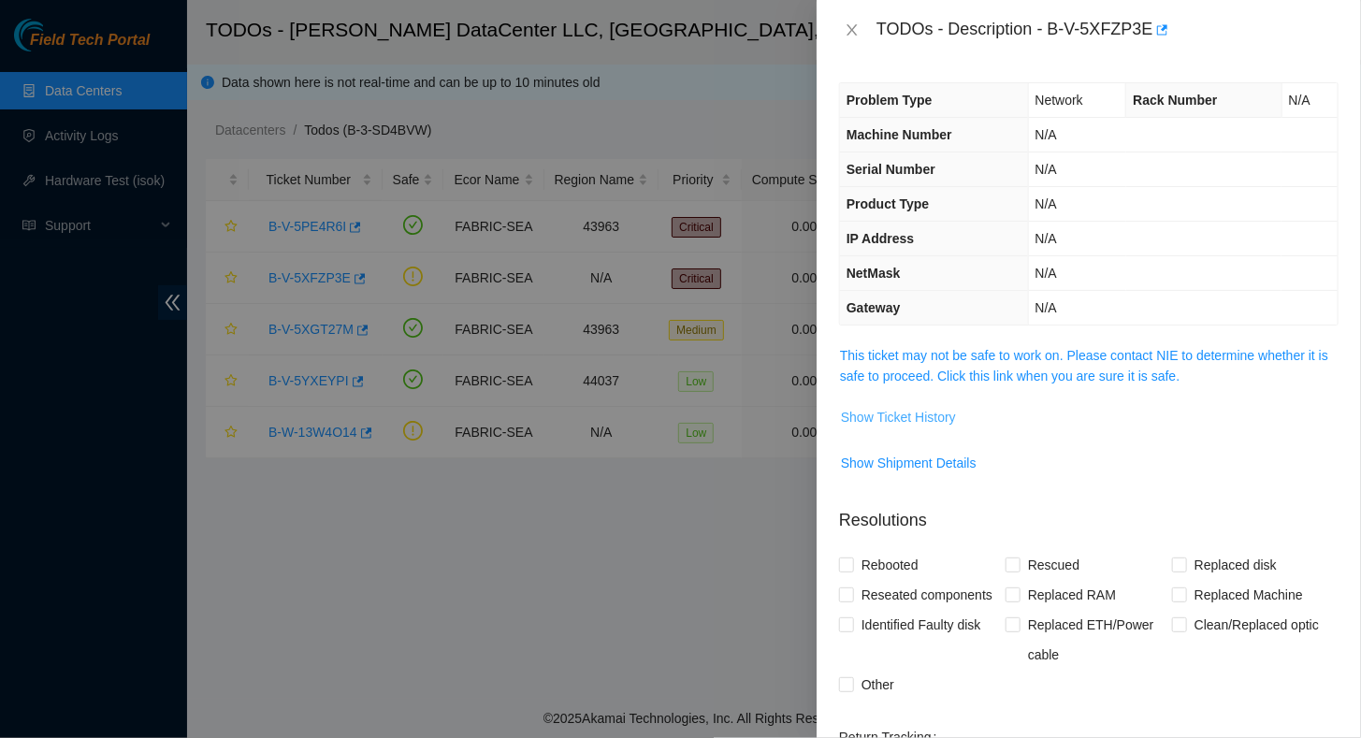
click at [910, 414] on span "Show Ticket History" at bounding box center [898, 417] width 115 height 21
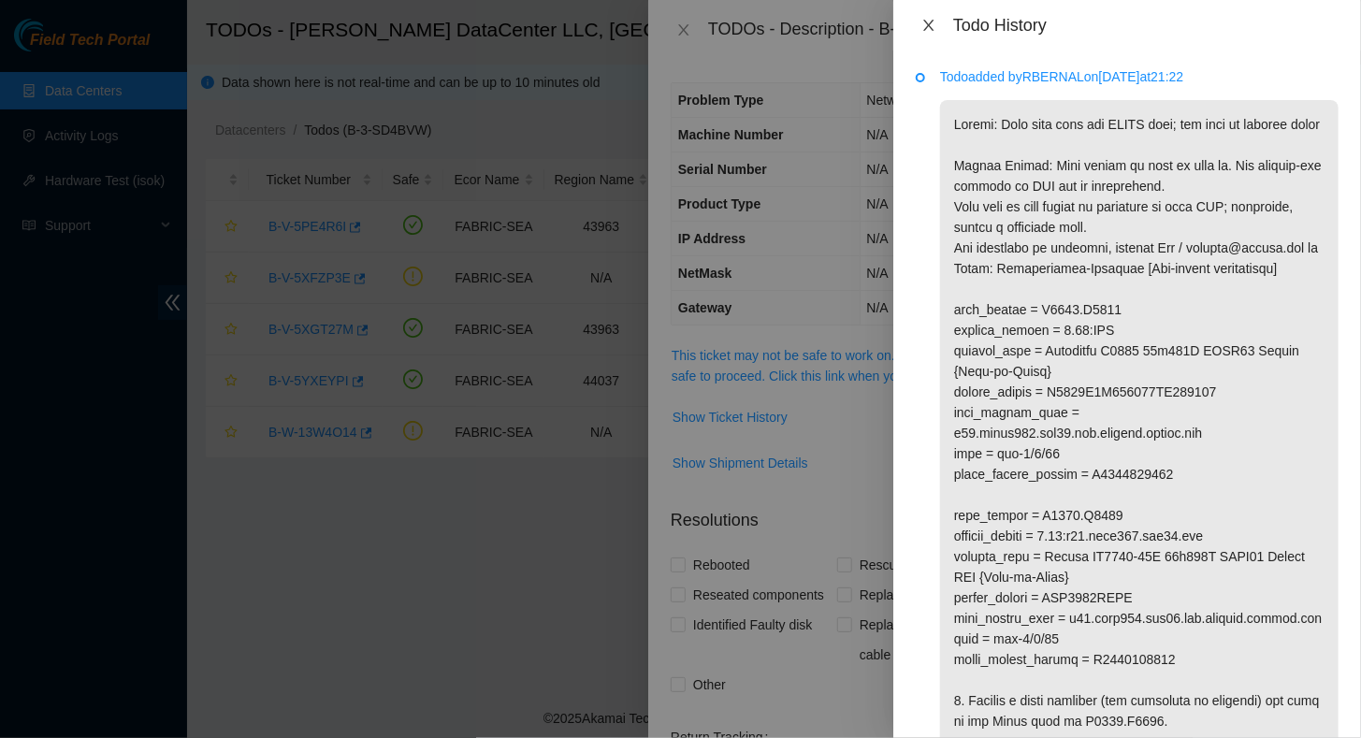
click at [933, 23] on icon "close" at bounding box center [928, 25] width 15 height 15
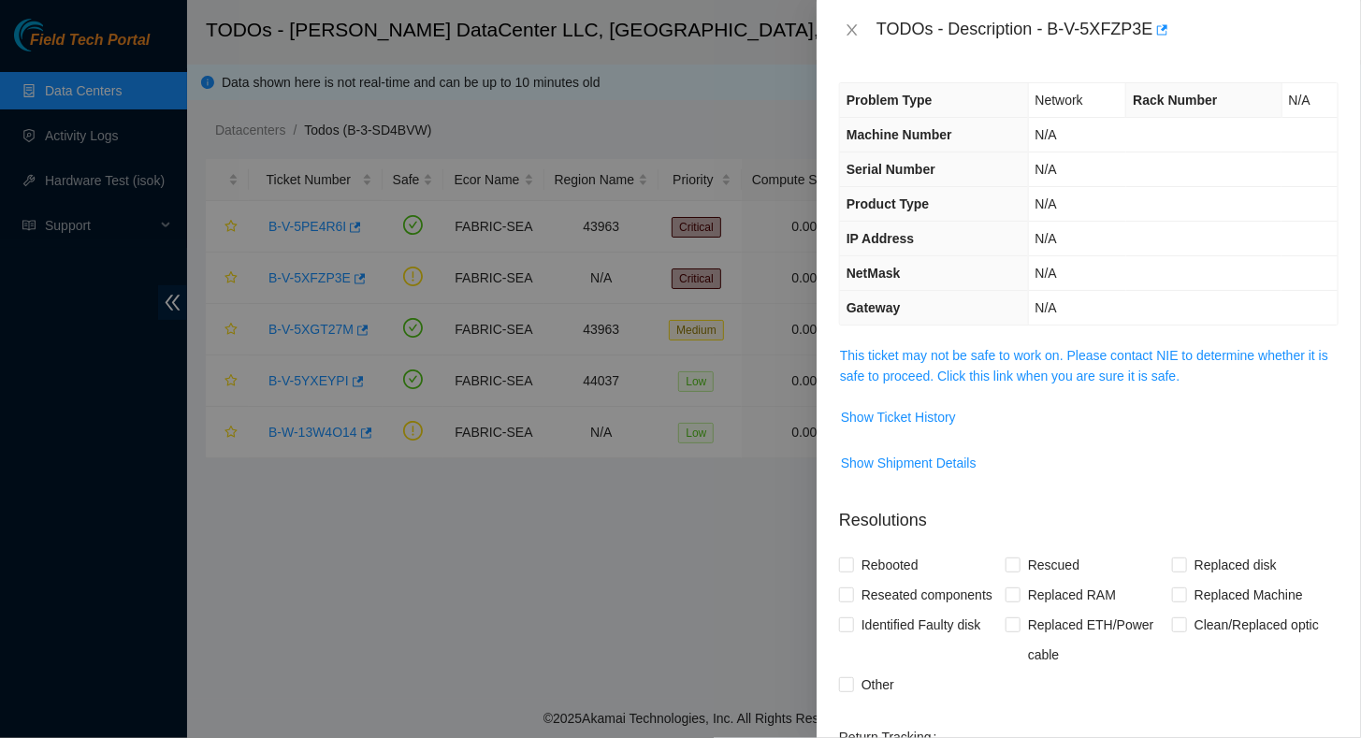
click at [894, 428] on td "Show Ticket History" at bounding box center [1088, 424] width 499 height 46
click at [887, 453] on span "Show Shipment Details" at bounding box center [909, 463] width 136 height 21
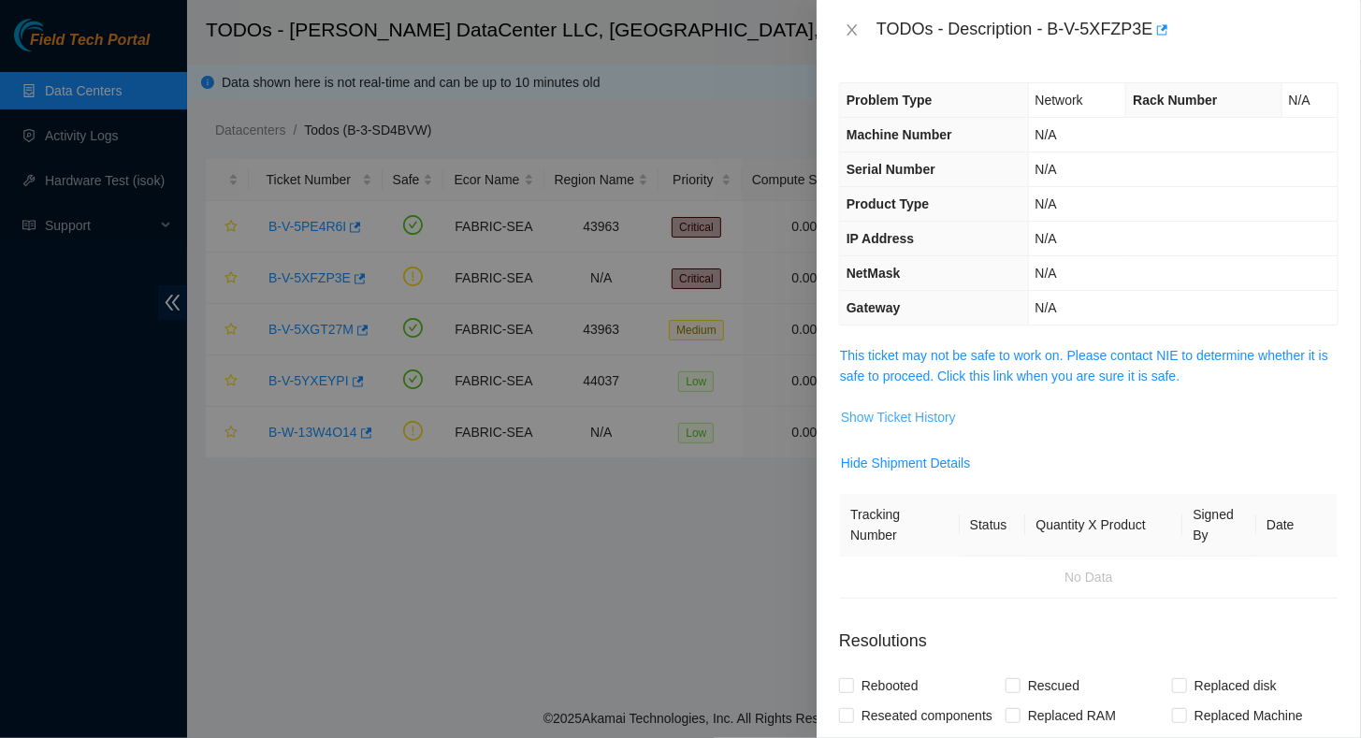
click at [901, 418] on span "Show Ticket History" at bounding box center [898, 417] width 115 height 21
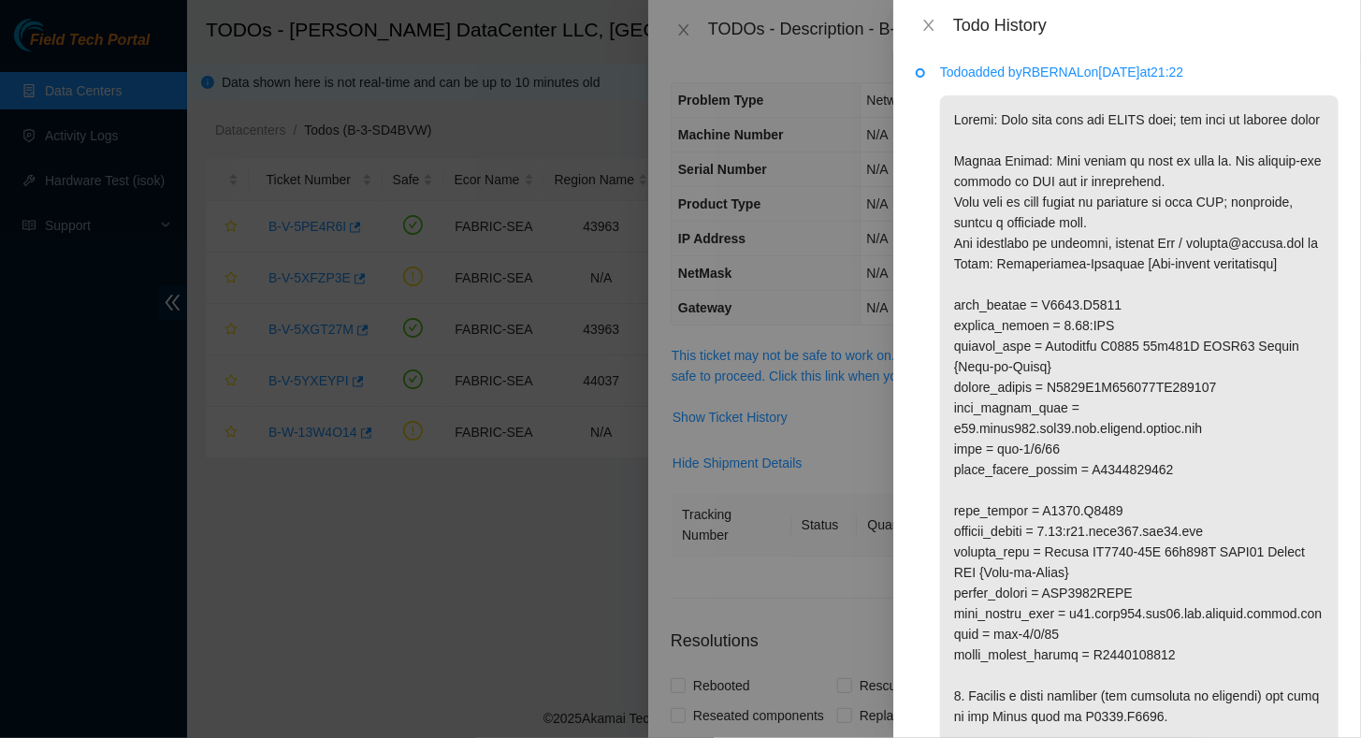
scroll to position [0, 0]
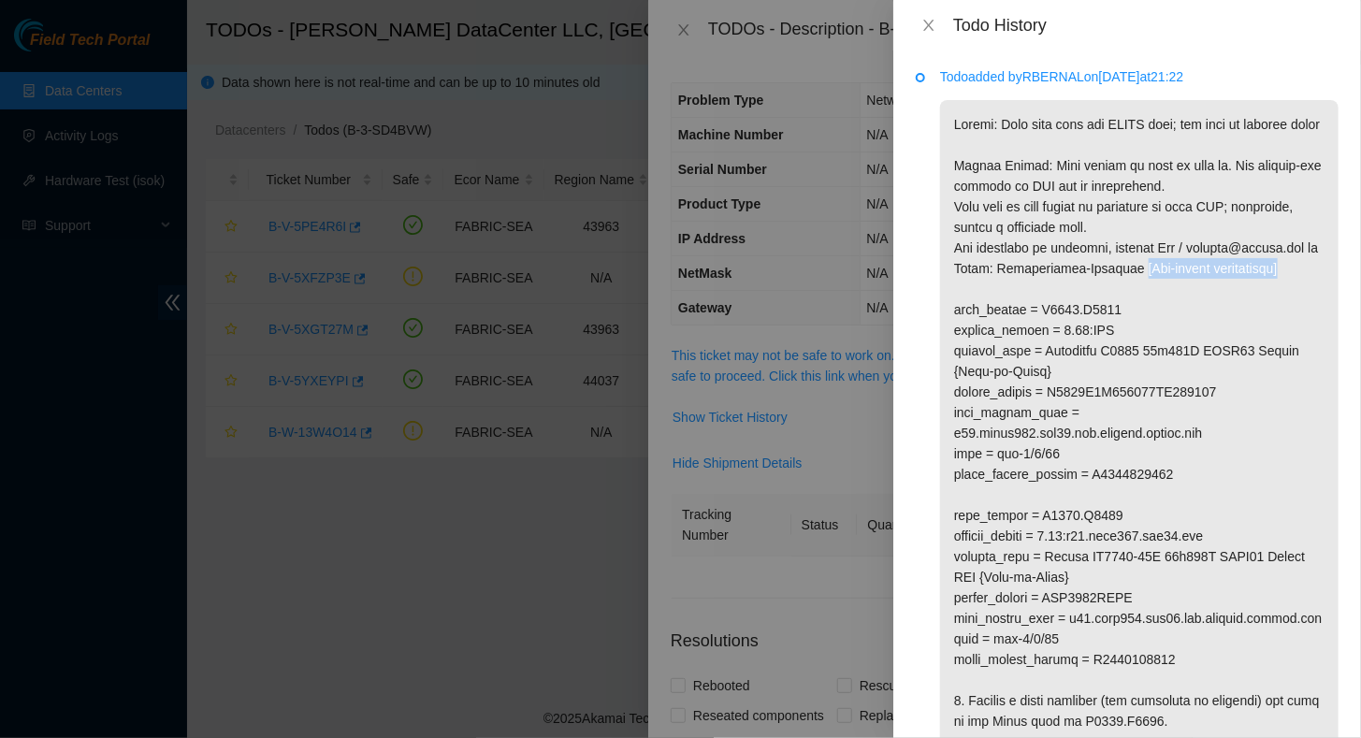
drag, startPoint x: 952, startPoint y: 308, endPoint x: 1133, endPoint y: 318, distance: 181.7
click at [1133, 318] on p at bounding box center [1139, 505] width 398 height 810
copy p "[Non-server maintenance]"
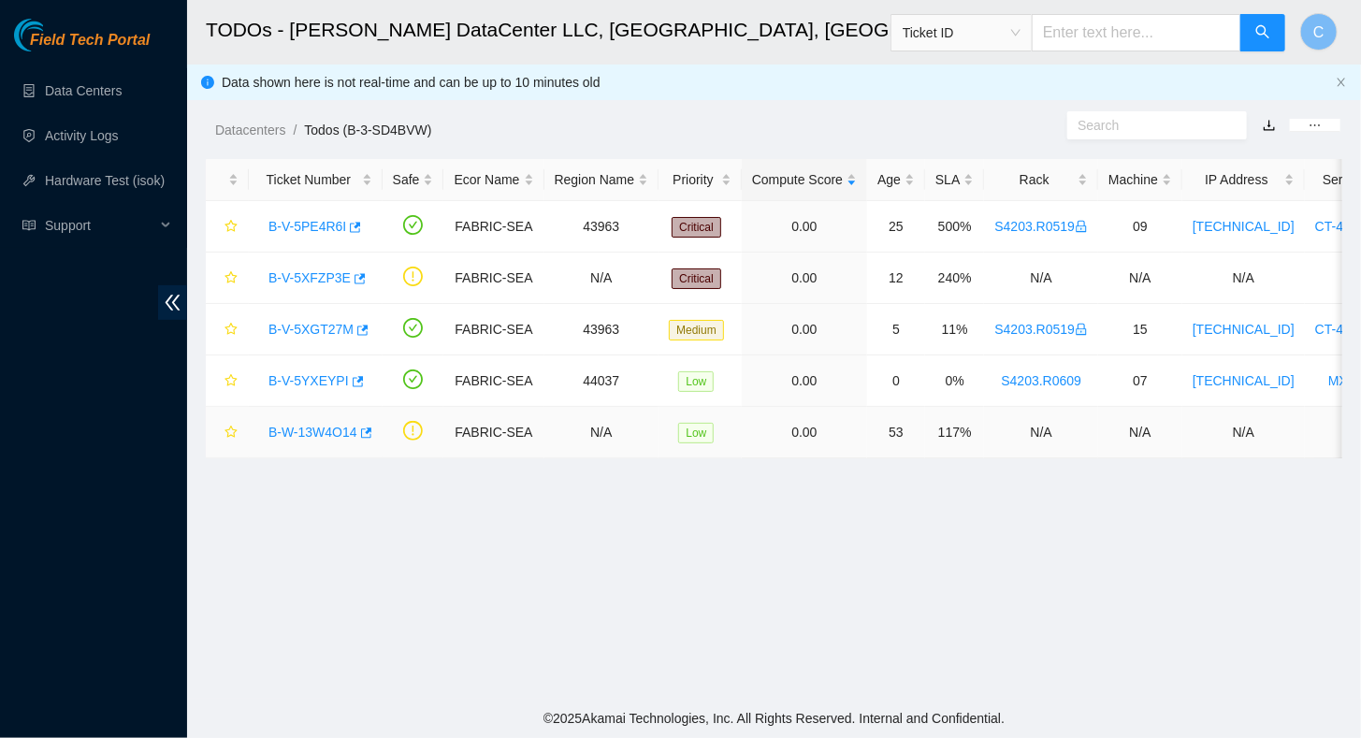
click at [300, 425] on link "B-W-13W4O14" at bounding box center [312, 432] width 89 height 15
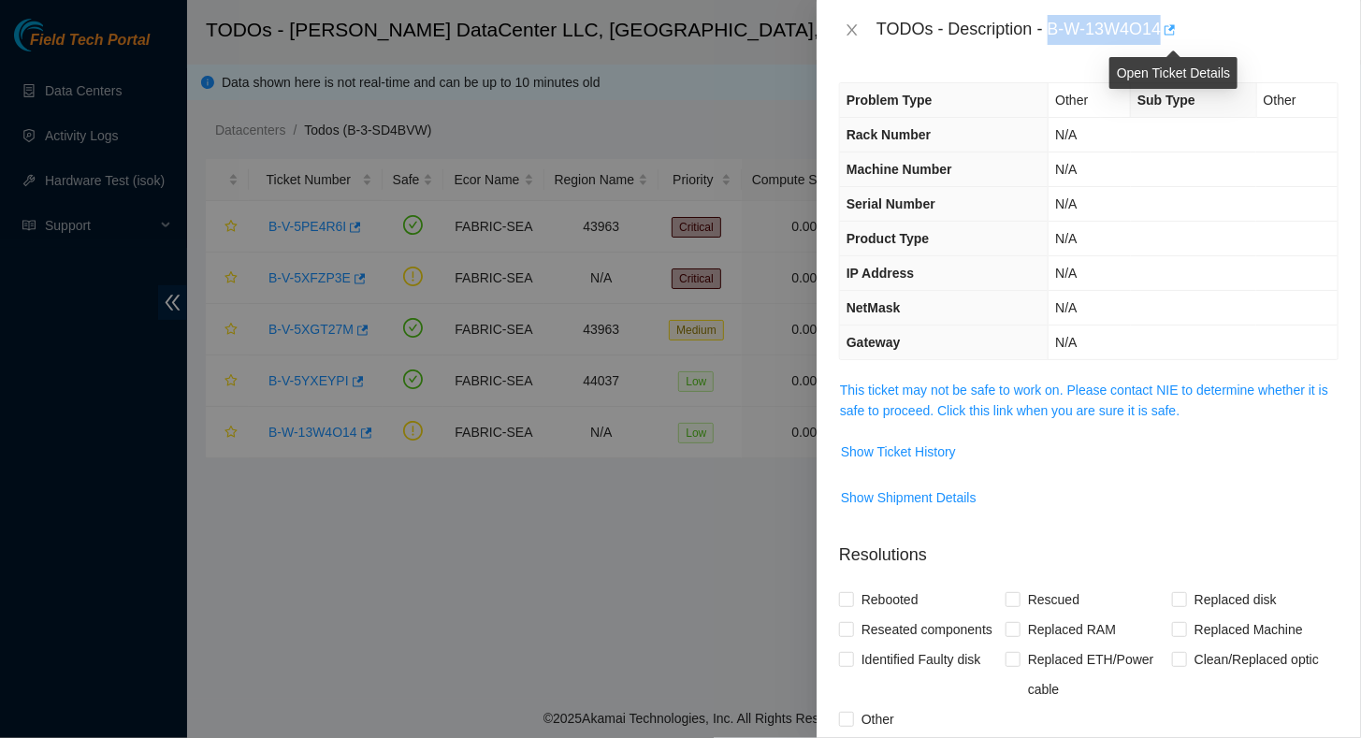
drag, startPoint x: 1055, startPoint y: 30, endPoint x: 1169, endPoint y: 28, distance: 114.1
click at [1169, 28] on div "TODOs - Description - B-W-13W4O14" at bounding box center [1107, 30] width 462 height 30
copy div "B-W-13W4O14"
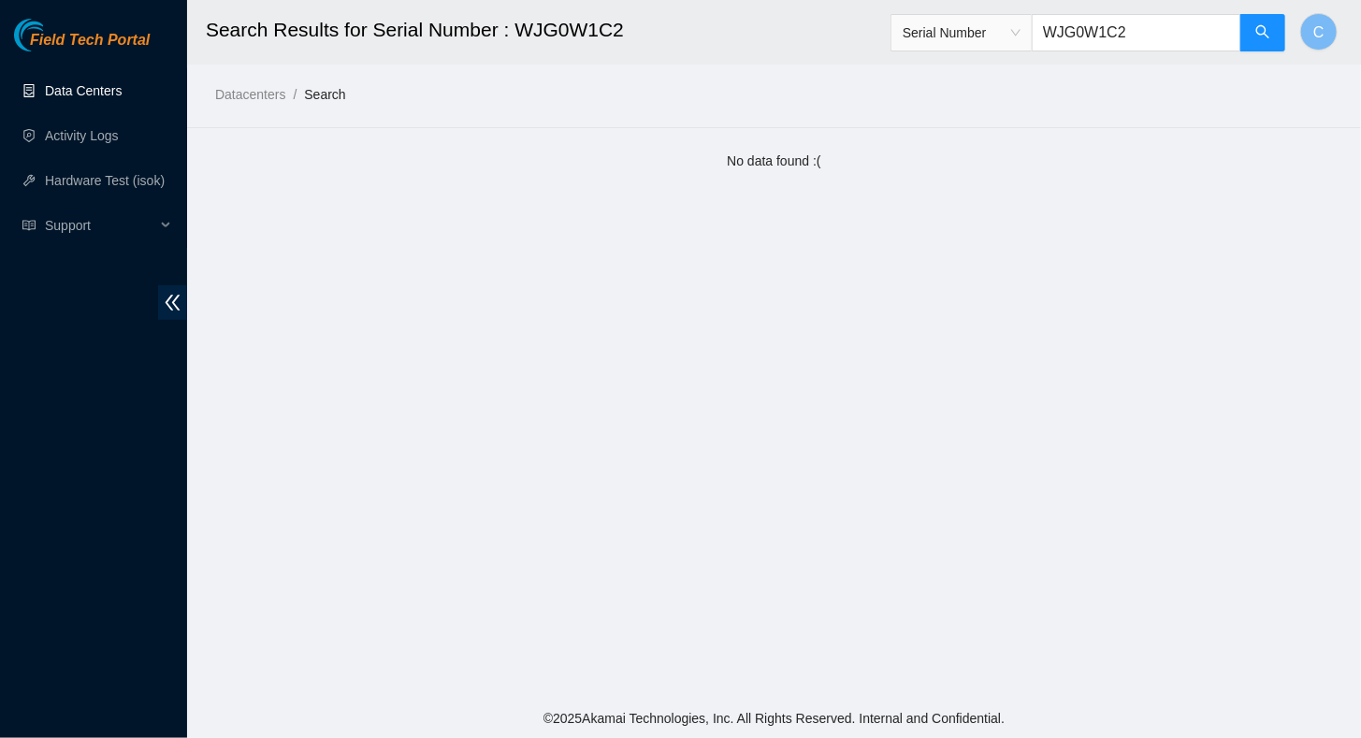
click at [79, 89] on link "Data Centers" at bounding box center [83, 90] width 77 height 15
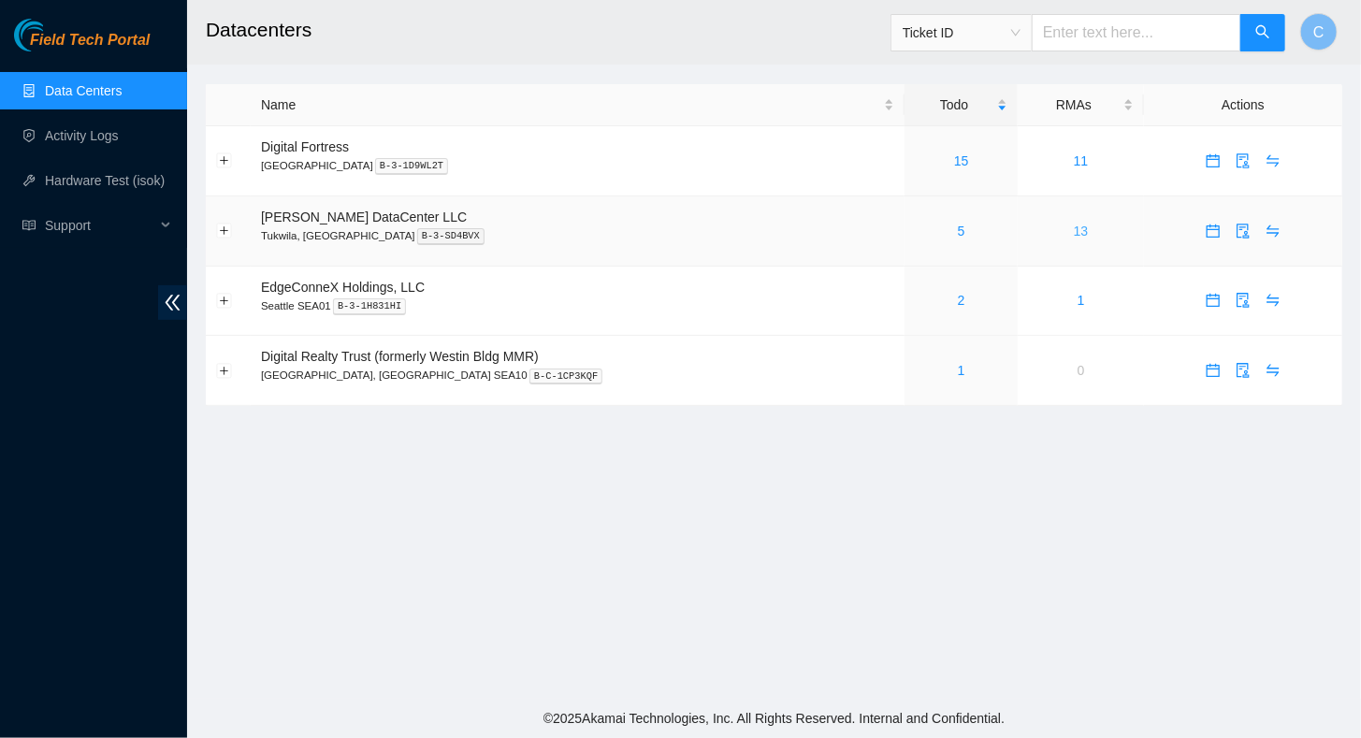
click at [1074, 229] on link "13" at bounding box center [1081, 231] width 15 height 15
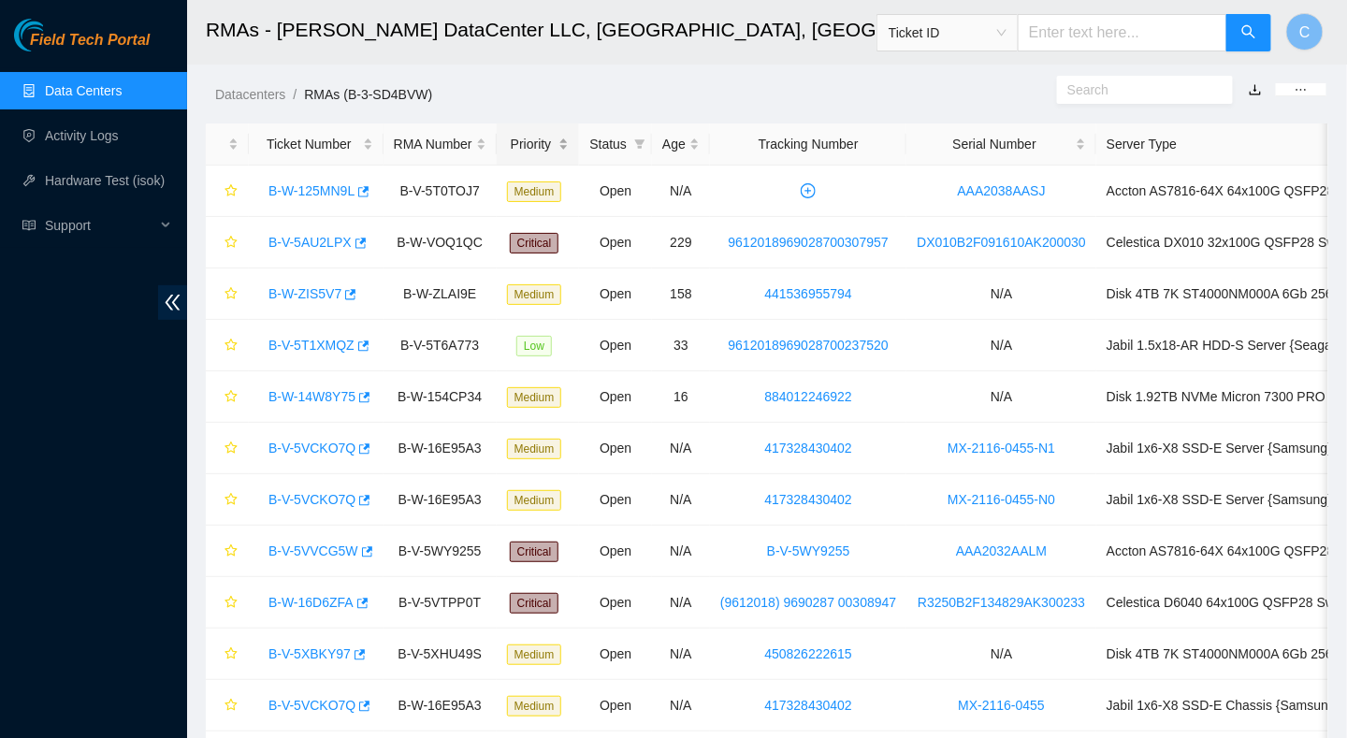
click at [526, 141] on div "Priority" at bounding box center [538, 144] width 63 height 21
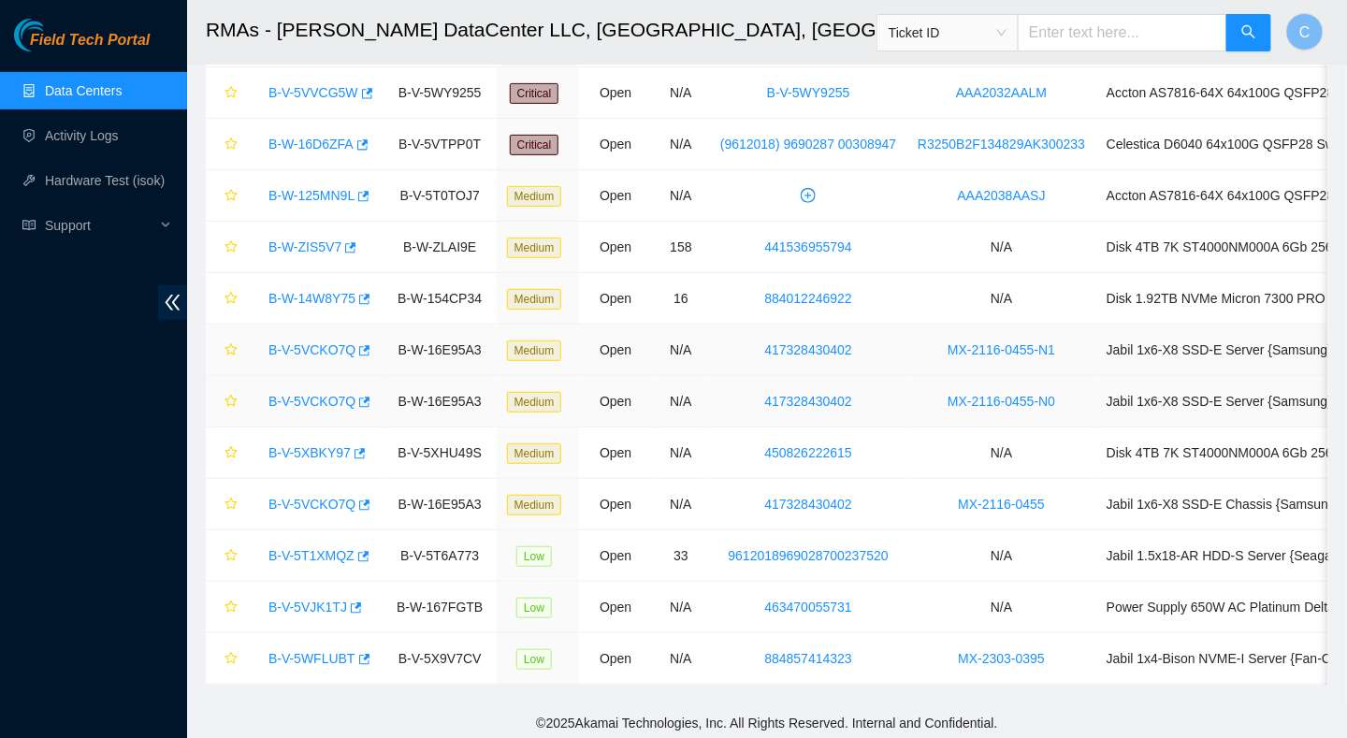
scroll to position [162, 0]
